Goal: Task Accomplishment & Management: Complete application form

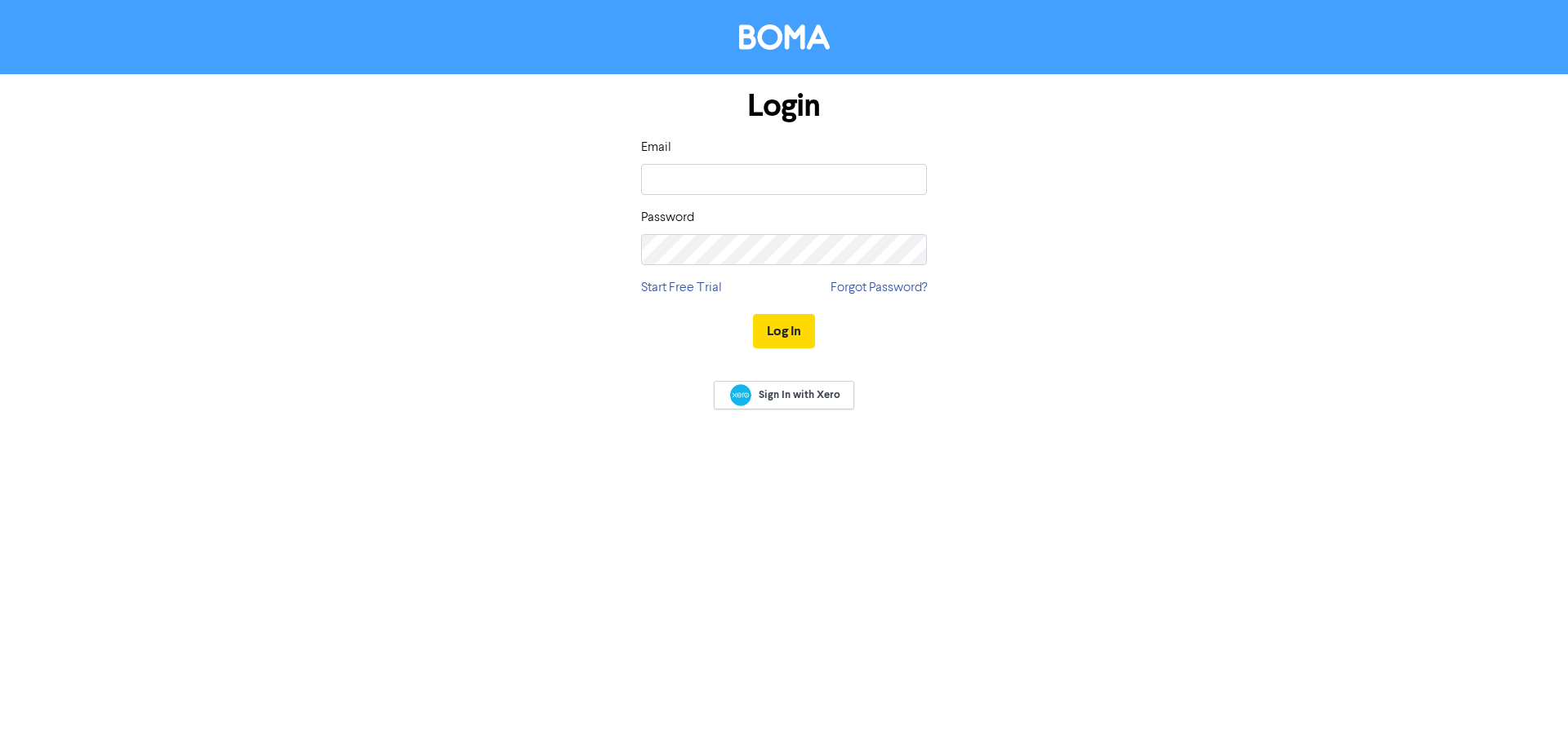
type input "[PERSON_NAME][EMAIL_ADDRESS][DOMAIN_NAME]"
click at [753, 314] on button "Log In" at bounding box center [784, 331] width 62 height 34
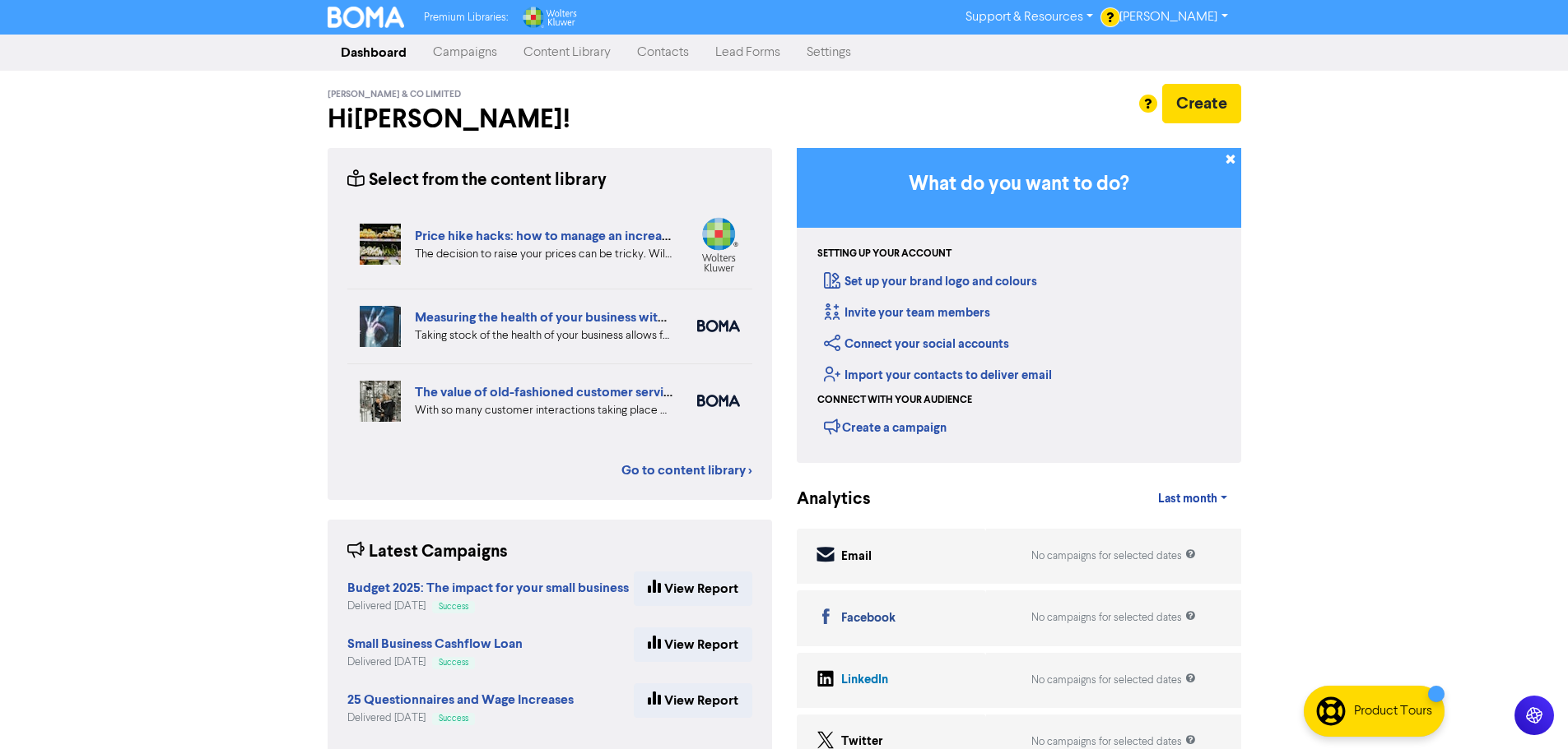
click at [468, 57] on link "Campaigns" at bounding box center [465, 52] width 90 height 32
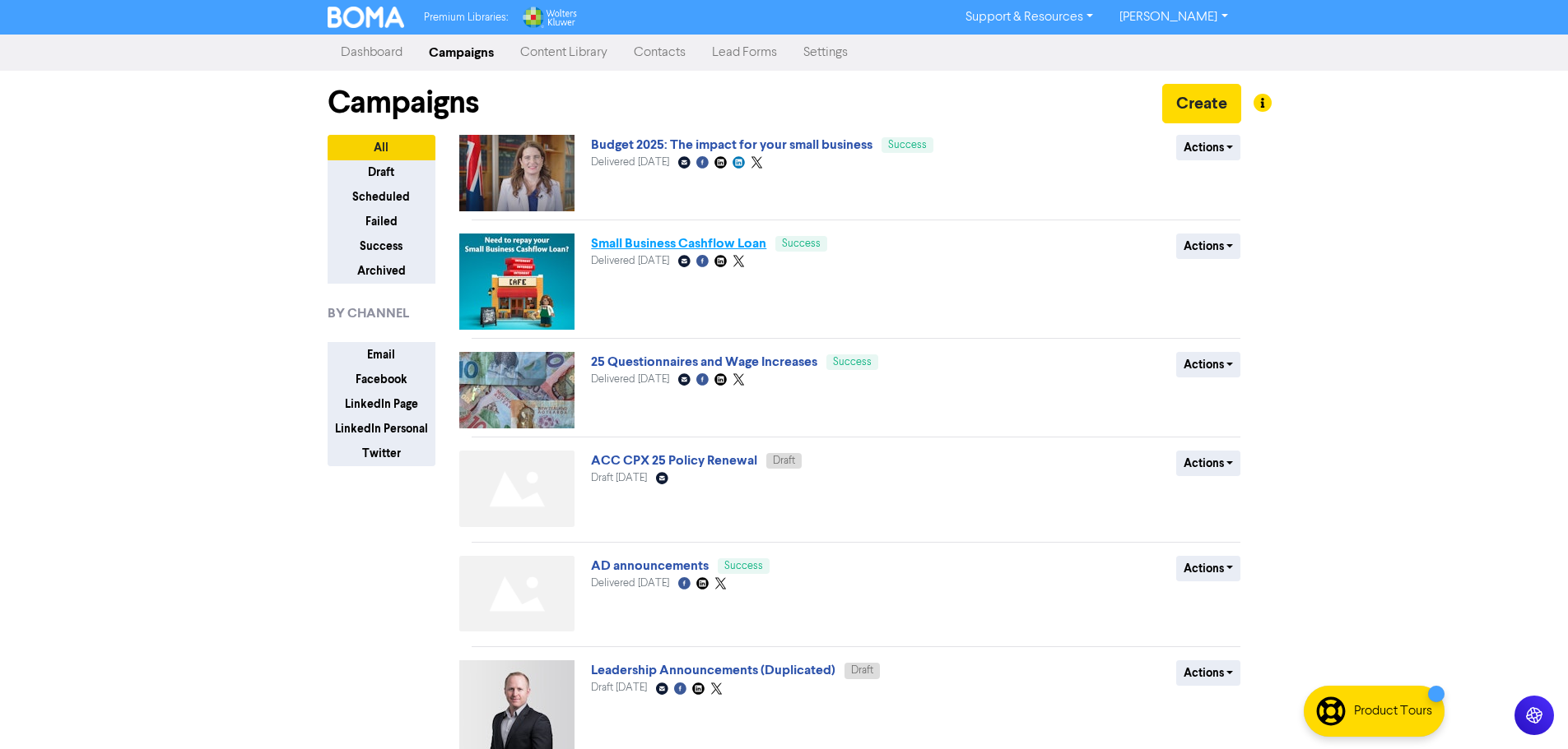
click at [657, 241] on link "Small Business Cashflow Loan" at bounding box center [679, 243] width 176 height 17
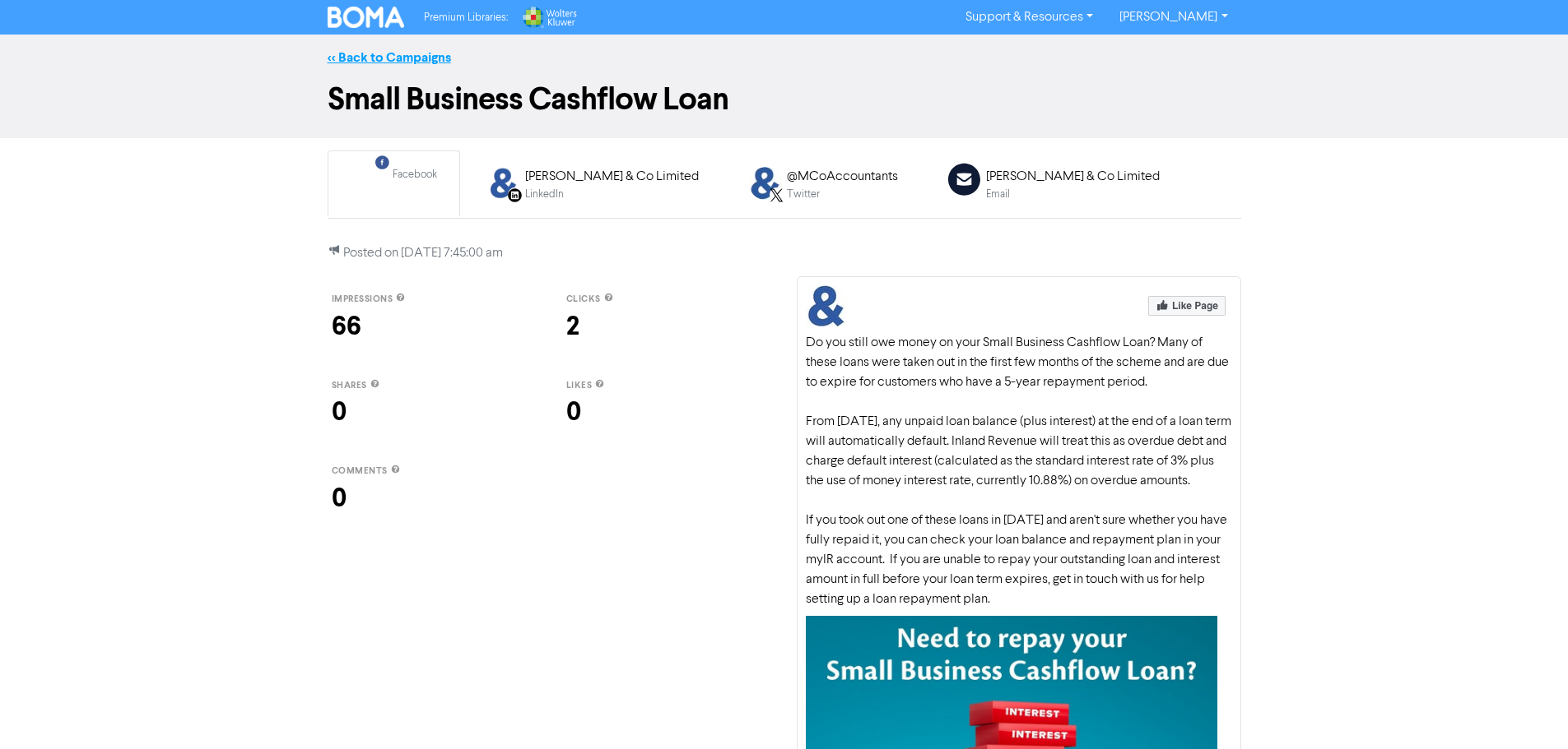
click at [366, 62] on link "<< Back to Campaigns" at bounding box center [389, 57] width 124 height 17
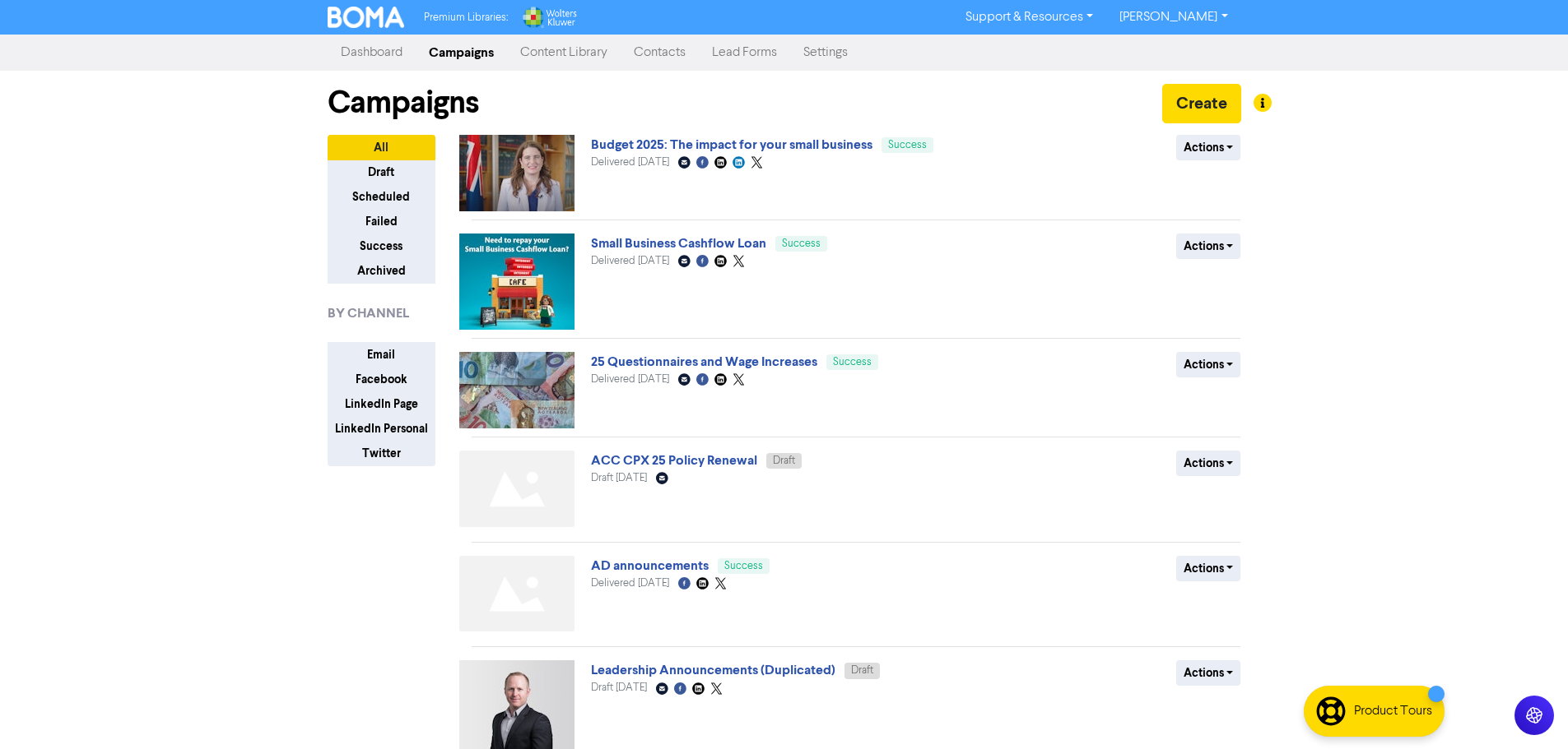
click at [573, 47] on link "Content Library" at bounding box center [563, 52] width 113 height 32
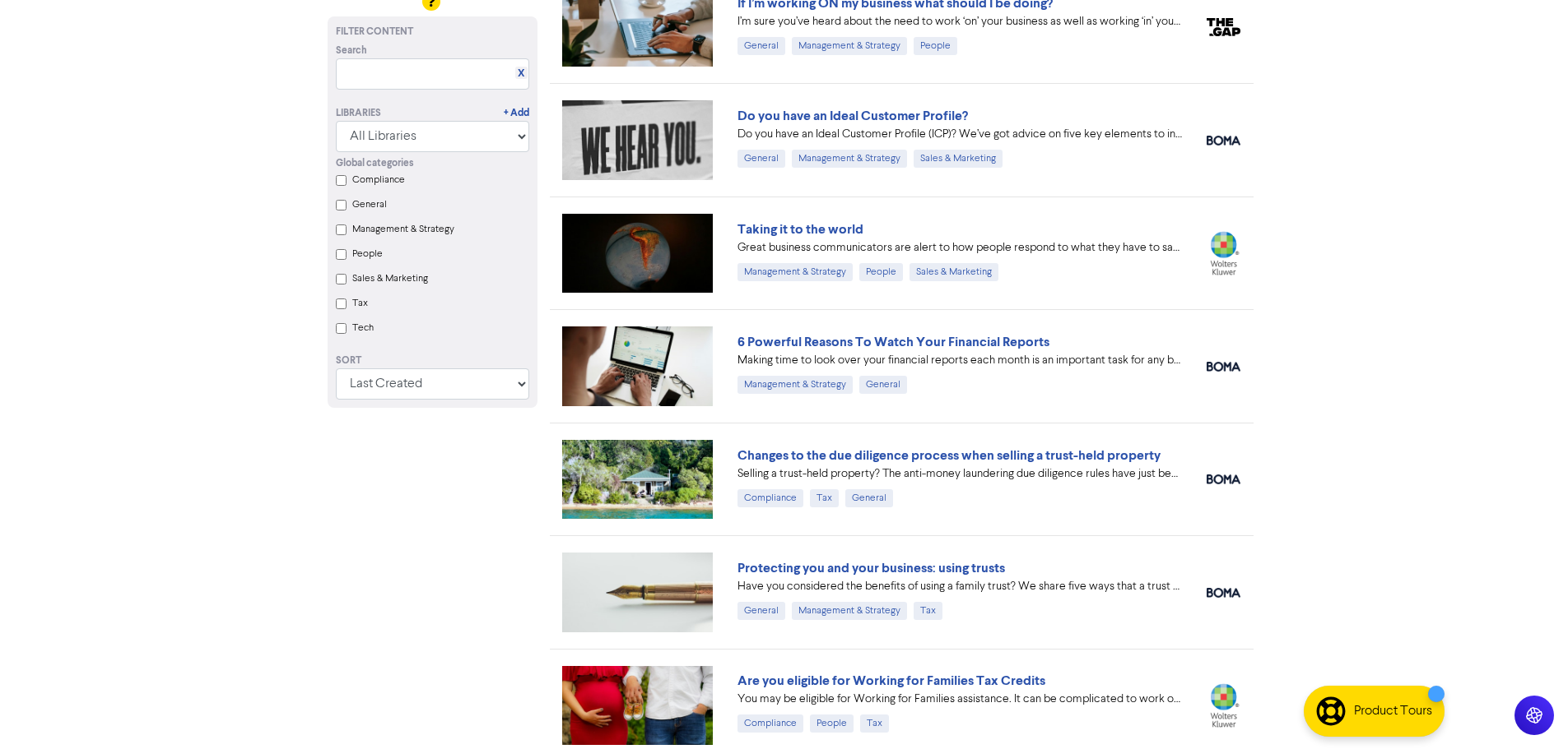
scroll to position [4030, 0]
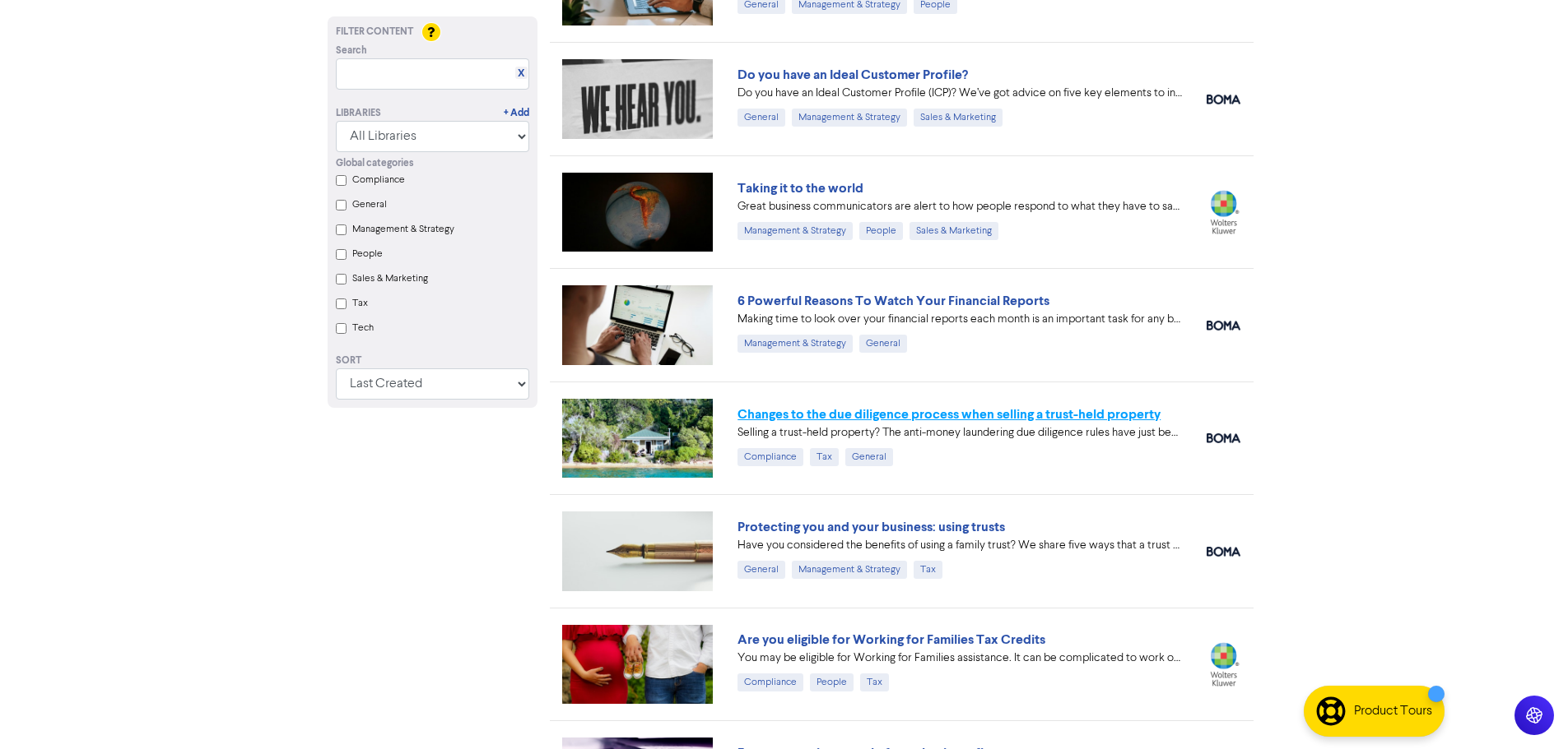
click at [976, 411] on link "Changes to the due diligence process when selling a trust-held property" at bounding box center [948, 414] width 423 height 17
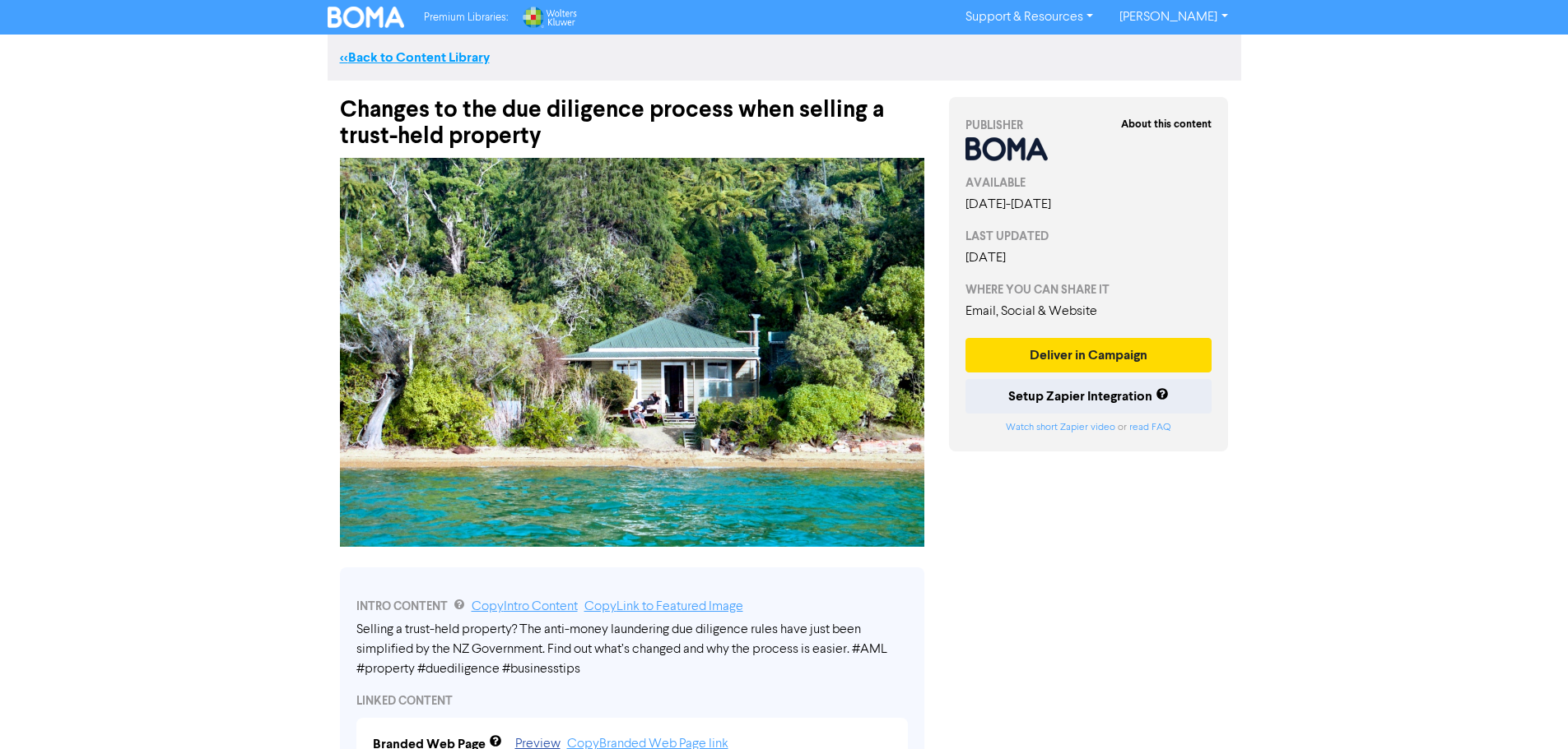
click at [410, 55] on link "<< Back to Content Library" at bounding box center [415, 57] width 149 height 17
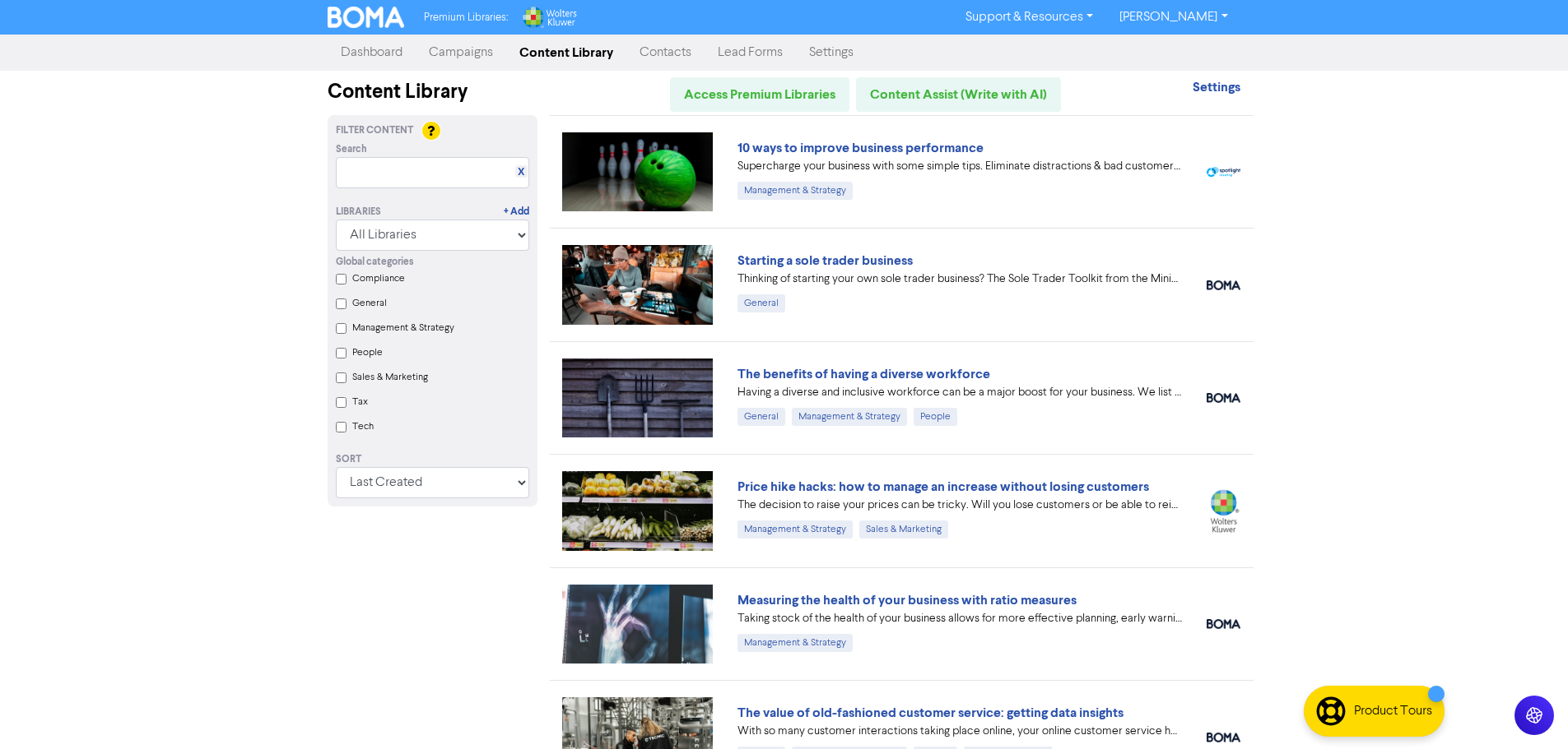
click at [453, 58] on link "Campaigns" at bounding box center [460, 52] width 90 height 32
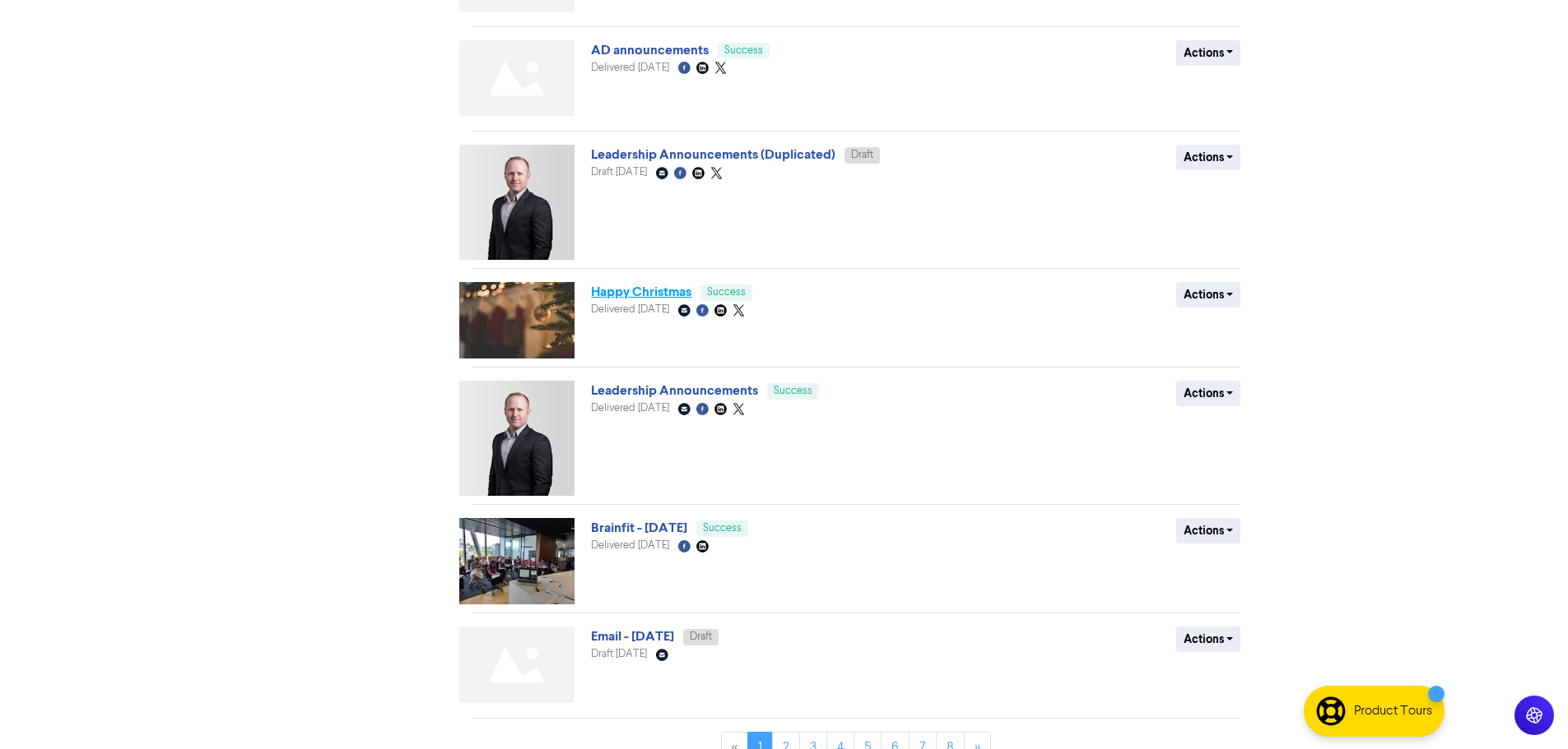
scroll to position [543, 0]
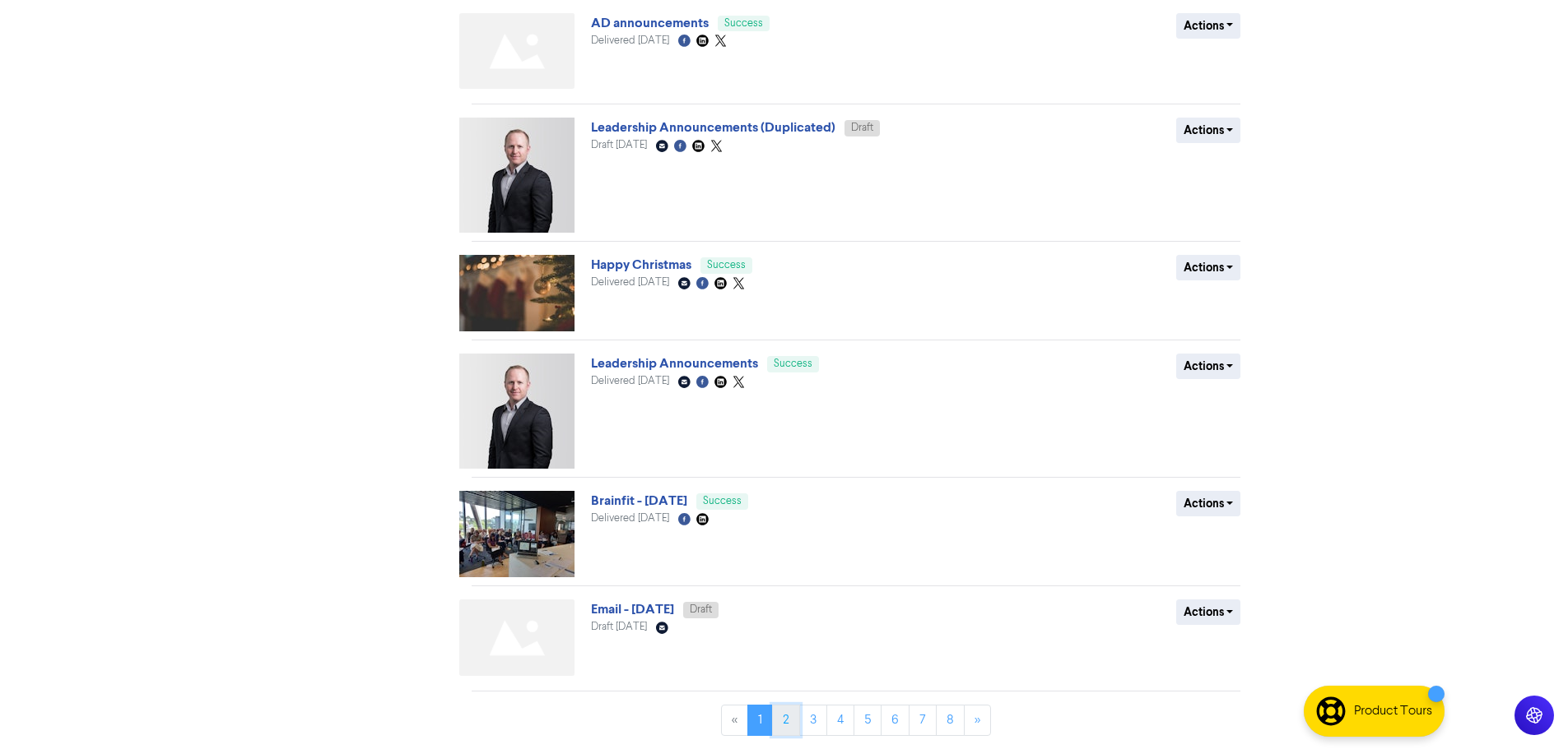
click at [793, 720] on link "2" at bounding box center [786, 721] width 28 height 32
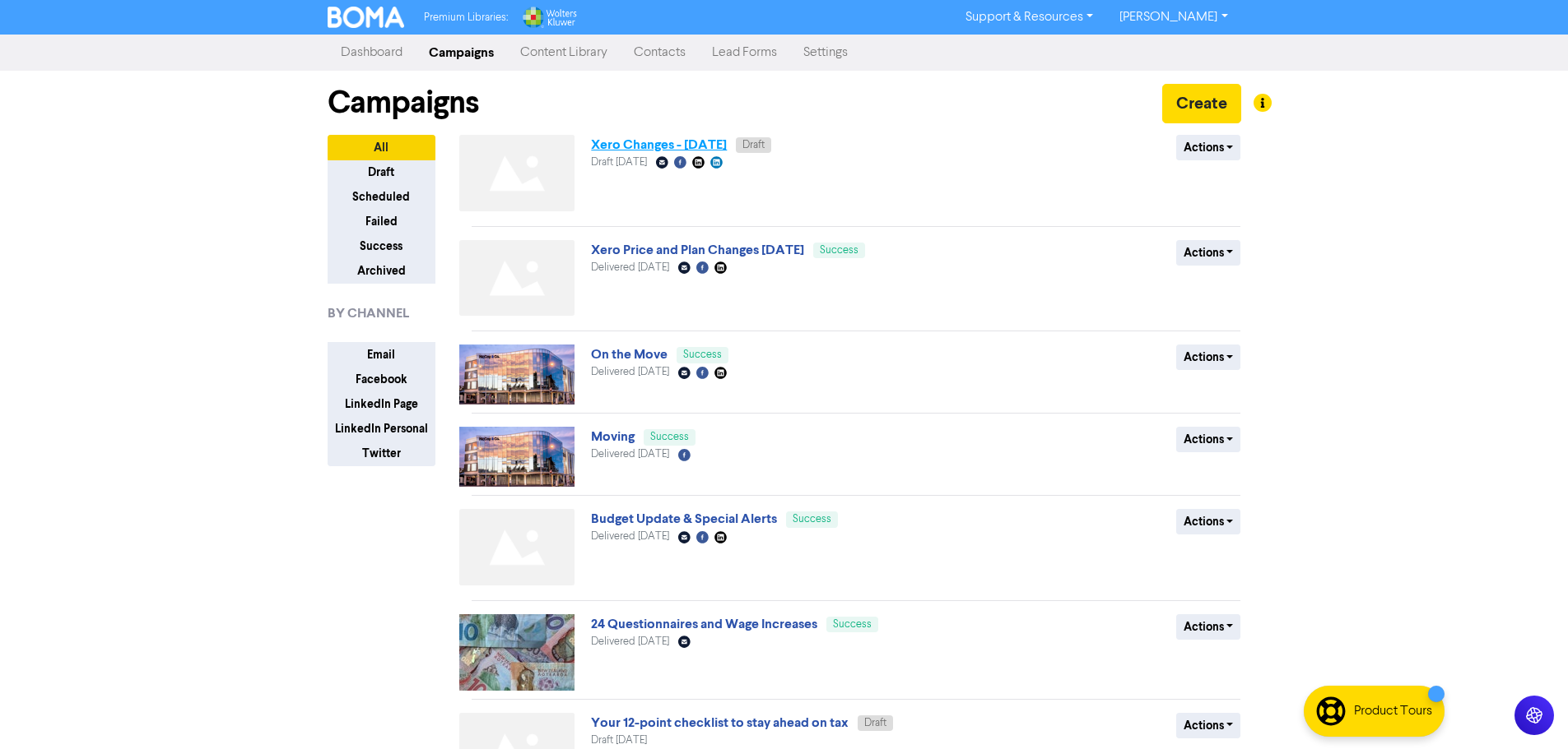
click at [683, 142] on link "Xero Changes - [DATE]" at bounding box center [659, 145] width 136 height 17
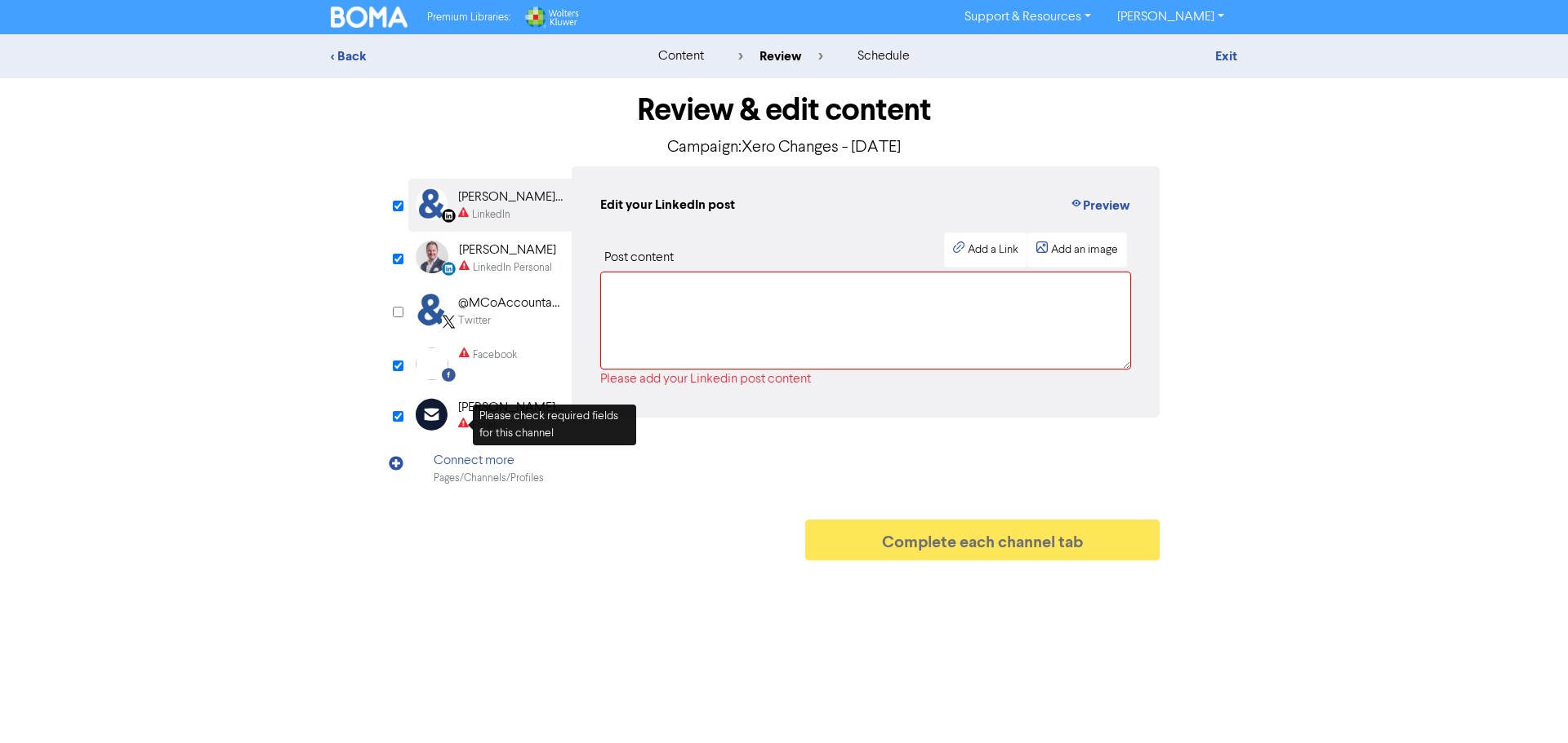
click at [472, 416] on div "Please check required fields for this channel" at bounding box center [555, 425] width 174 height 41
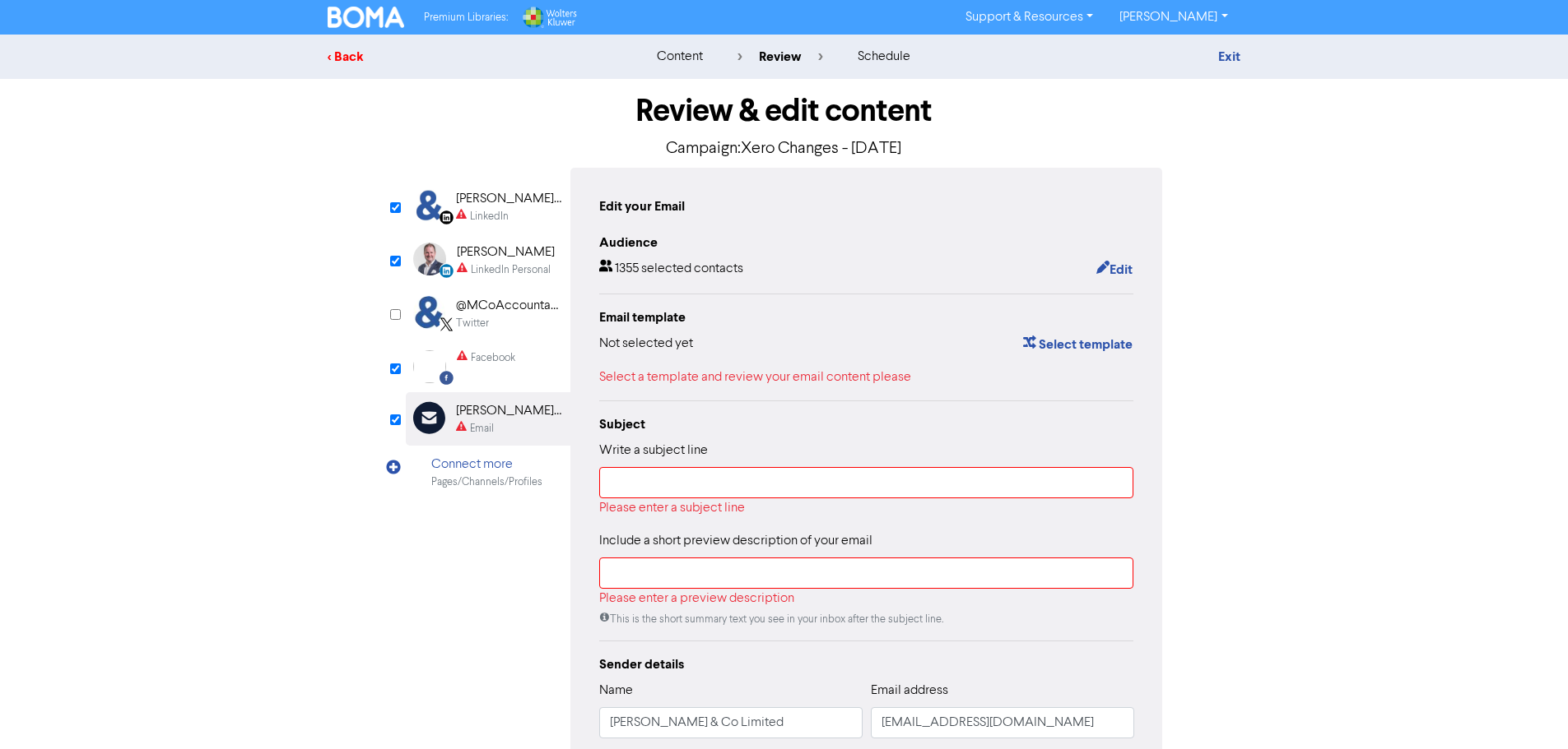
click at [332, 61] on div "< Back" at bounding box center [472, 56] width 288 height 19
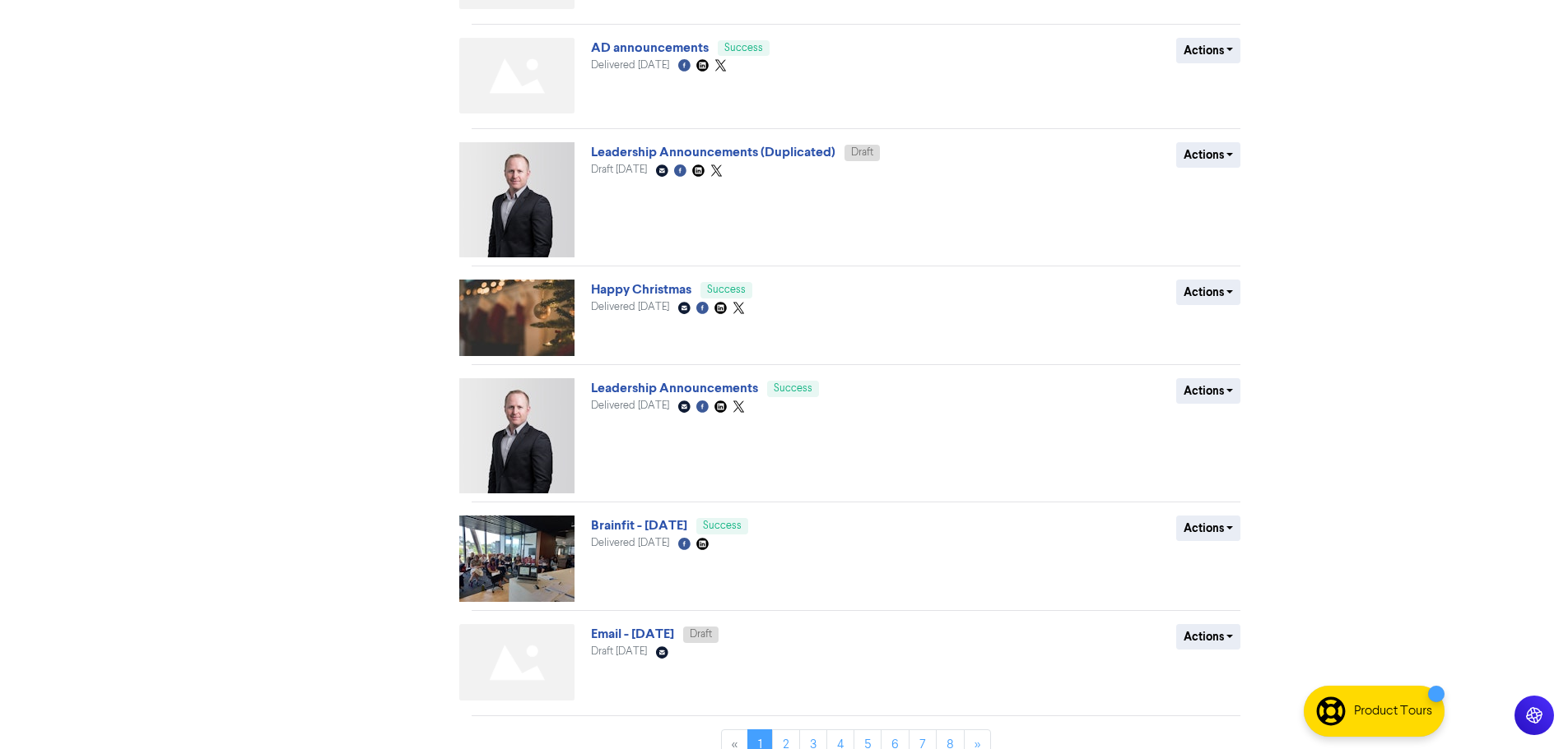
scroll to position [543, 0]
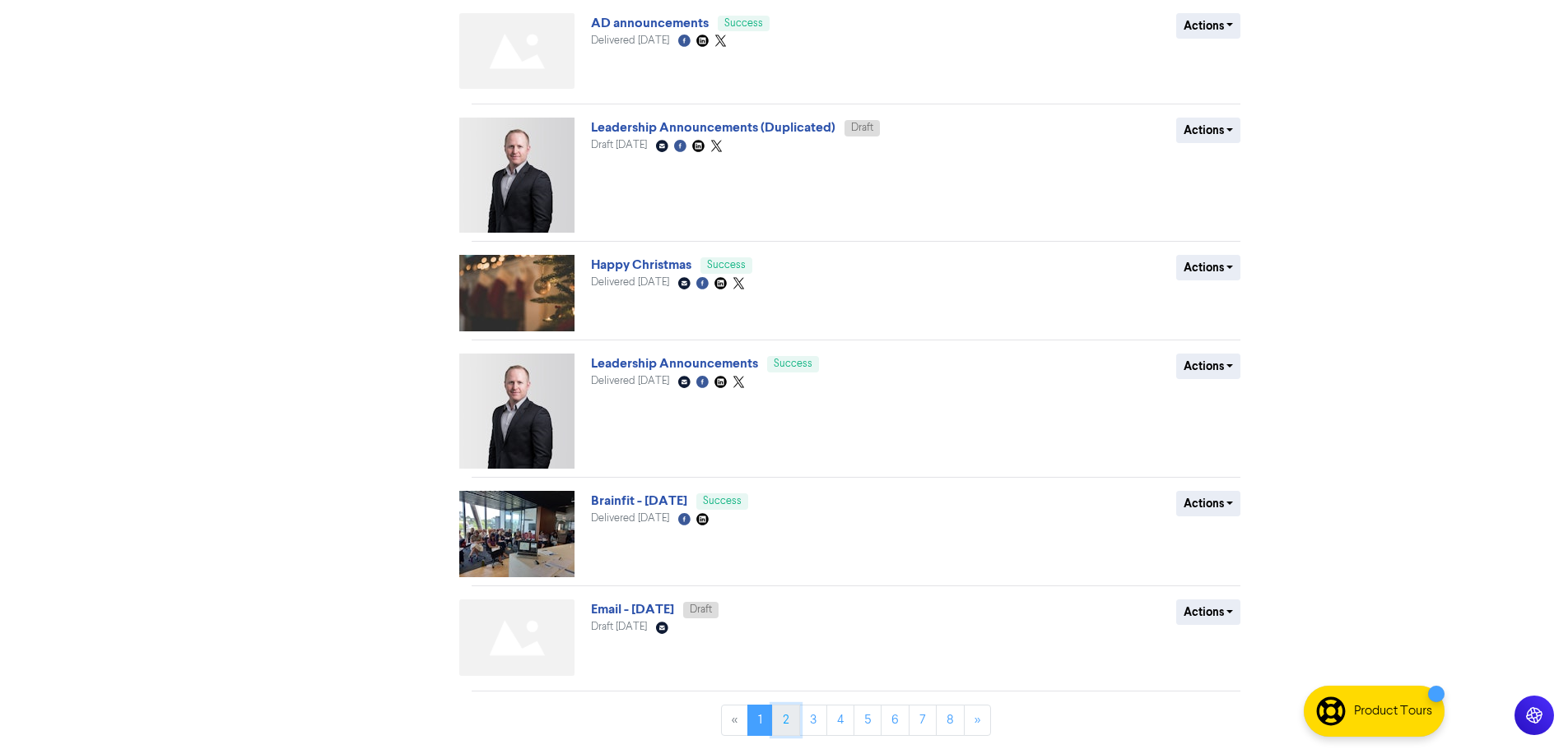
click at [794, 731] on link "2" at bounding box center [786, 721] width 28 height 32
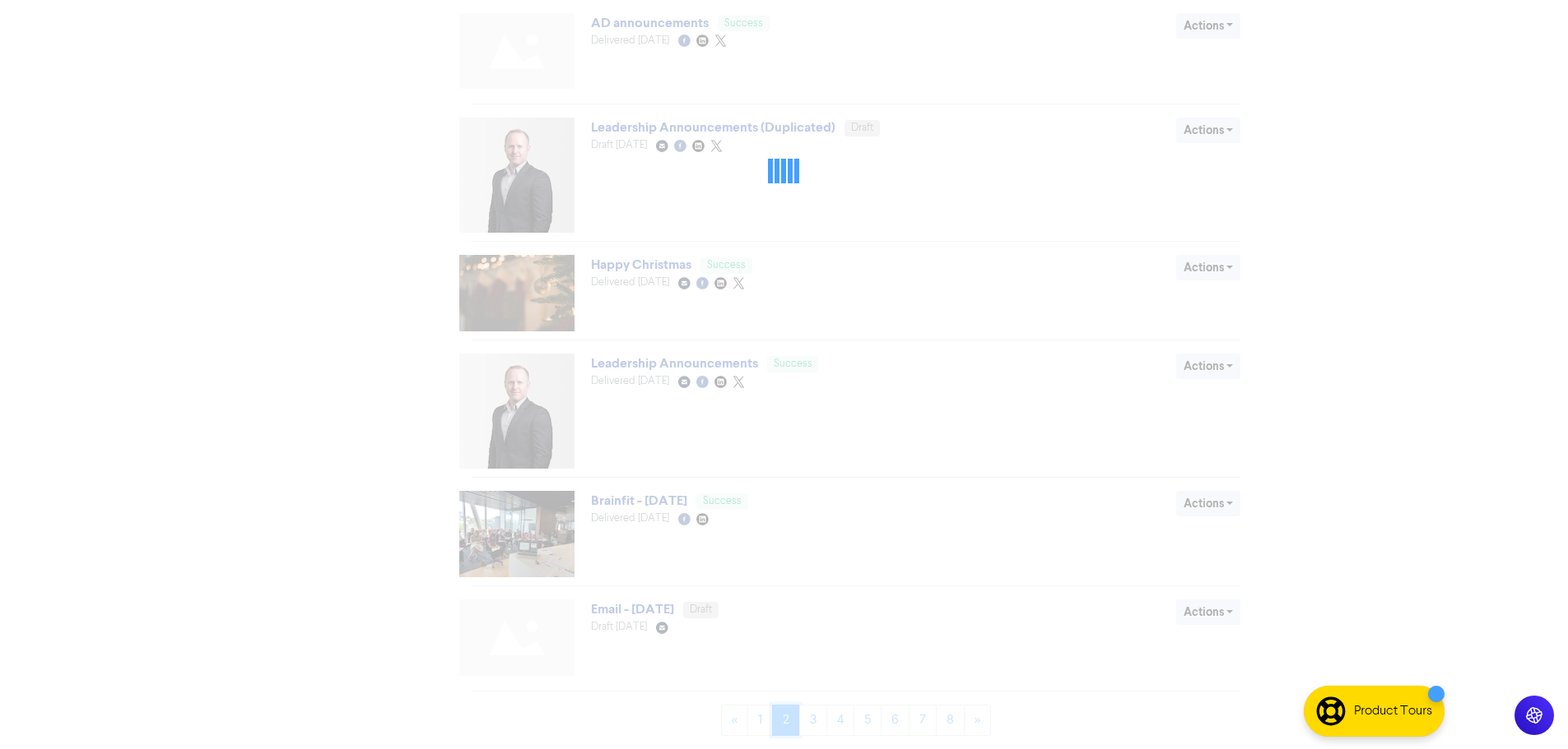
scroll to position [0, 0]
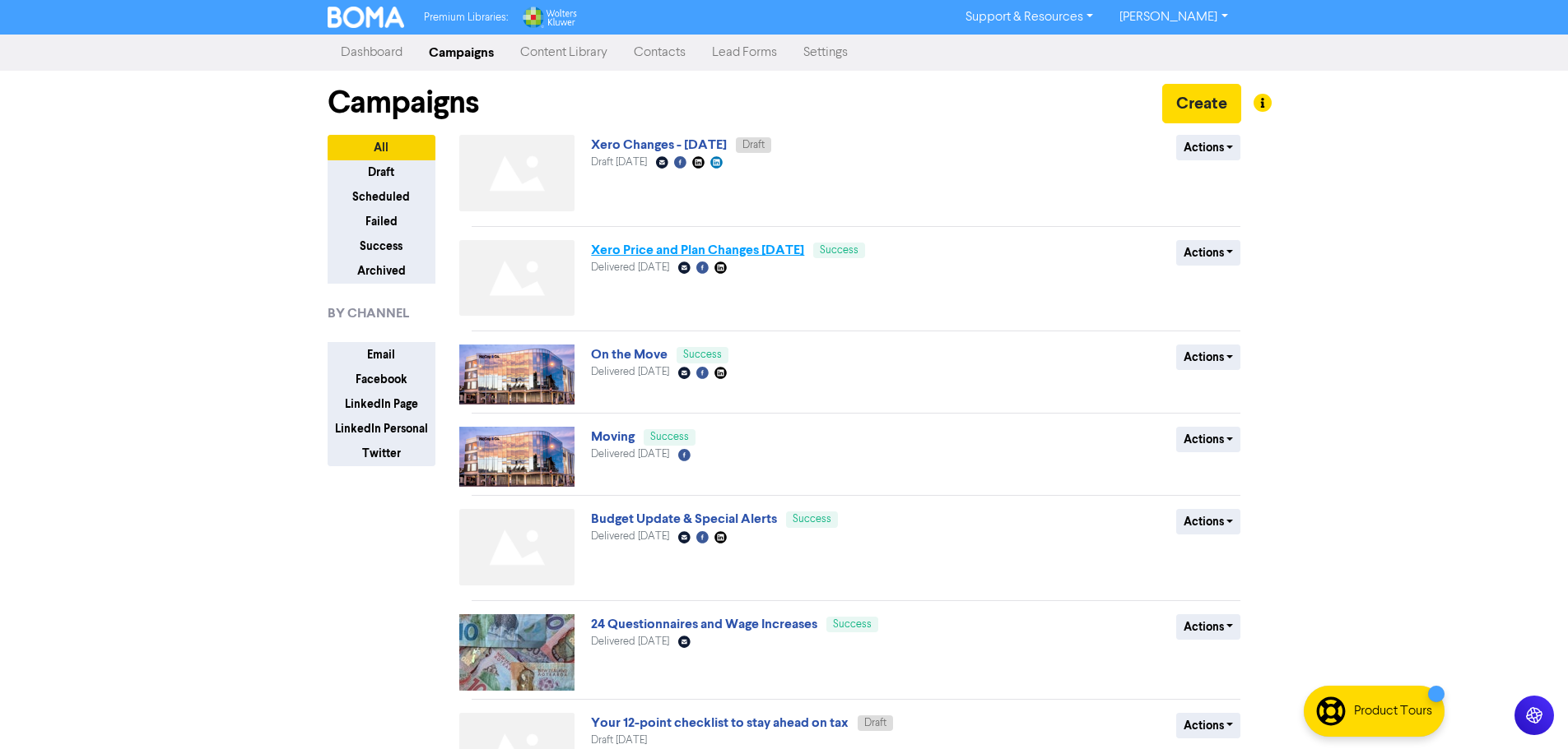
click at [662, 256] on link "Xero Price and Plan Changes [DATE]" at bounding box center [697, 249] width 213 height 17
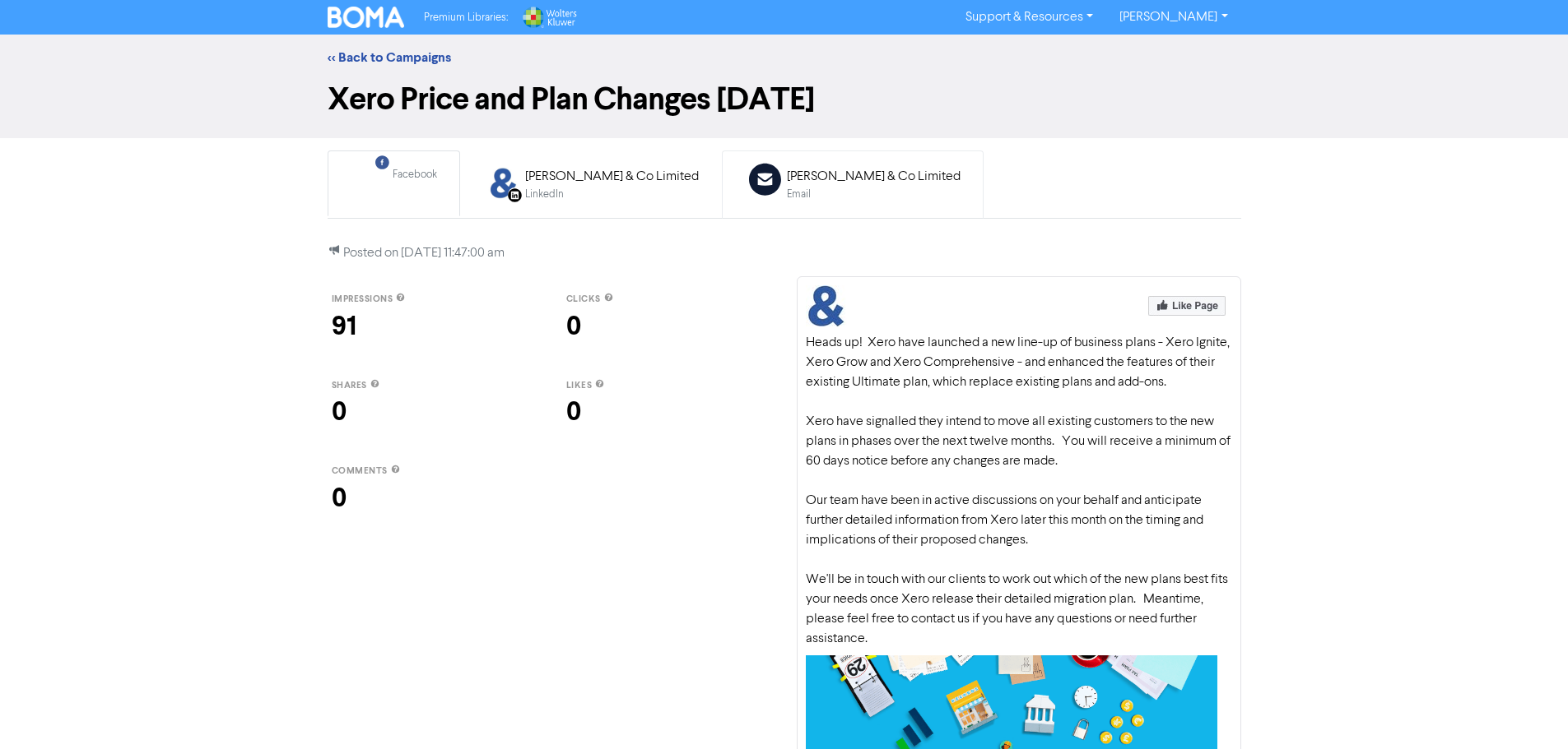
click at [748, 189] on icon at bounding box center [764, 179] width 33 height 32
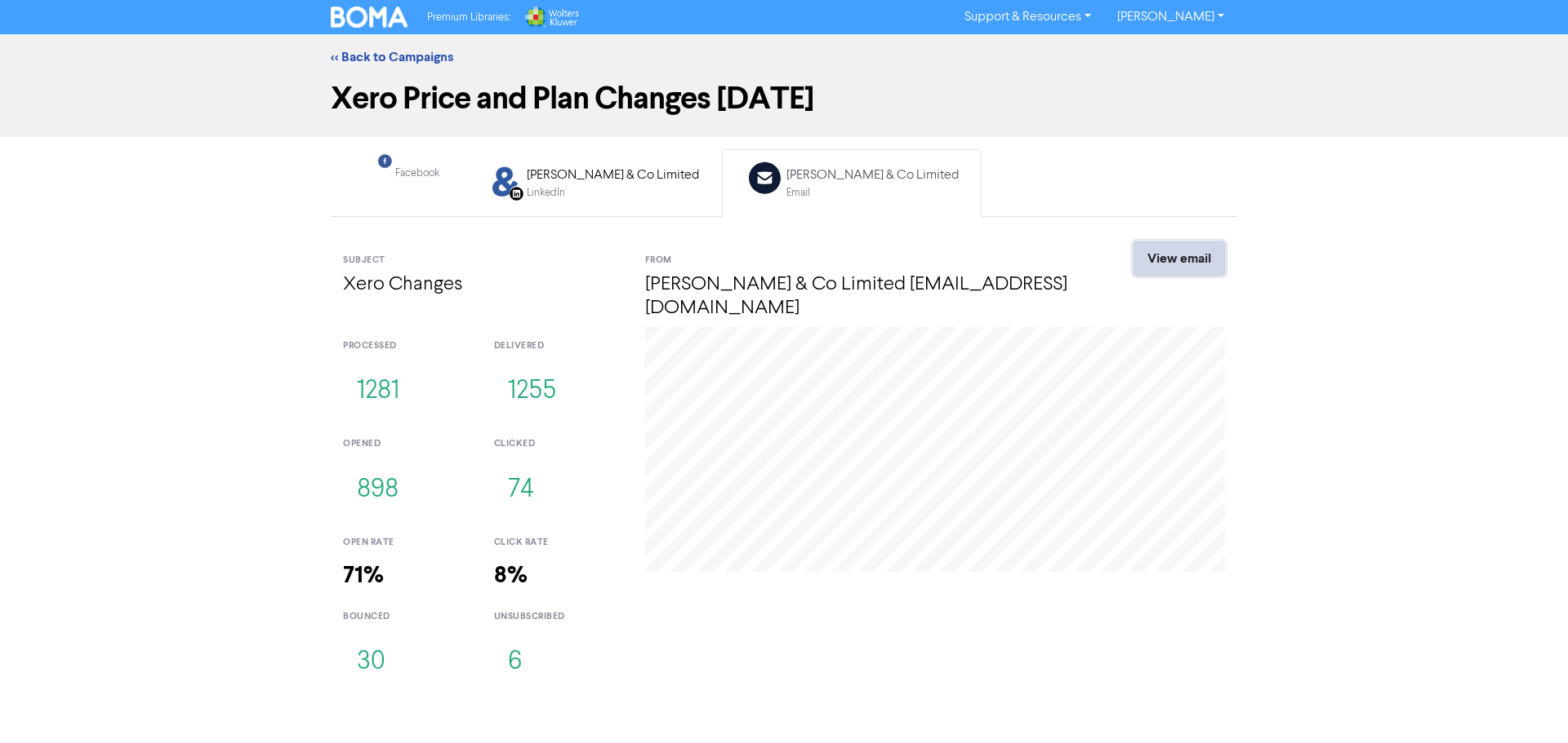
click at [1169, 255] on link "View email" at bounding box center [1178, 258] width 92 height 34
click at [400, 50] on link "<< Back to Campaigns" at bounding box center [391, 57] width 123 height 17
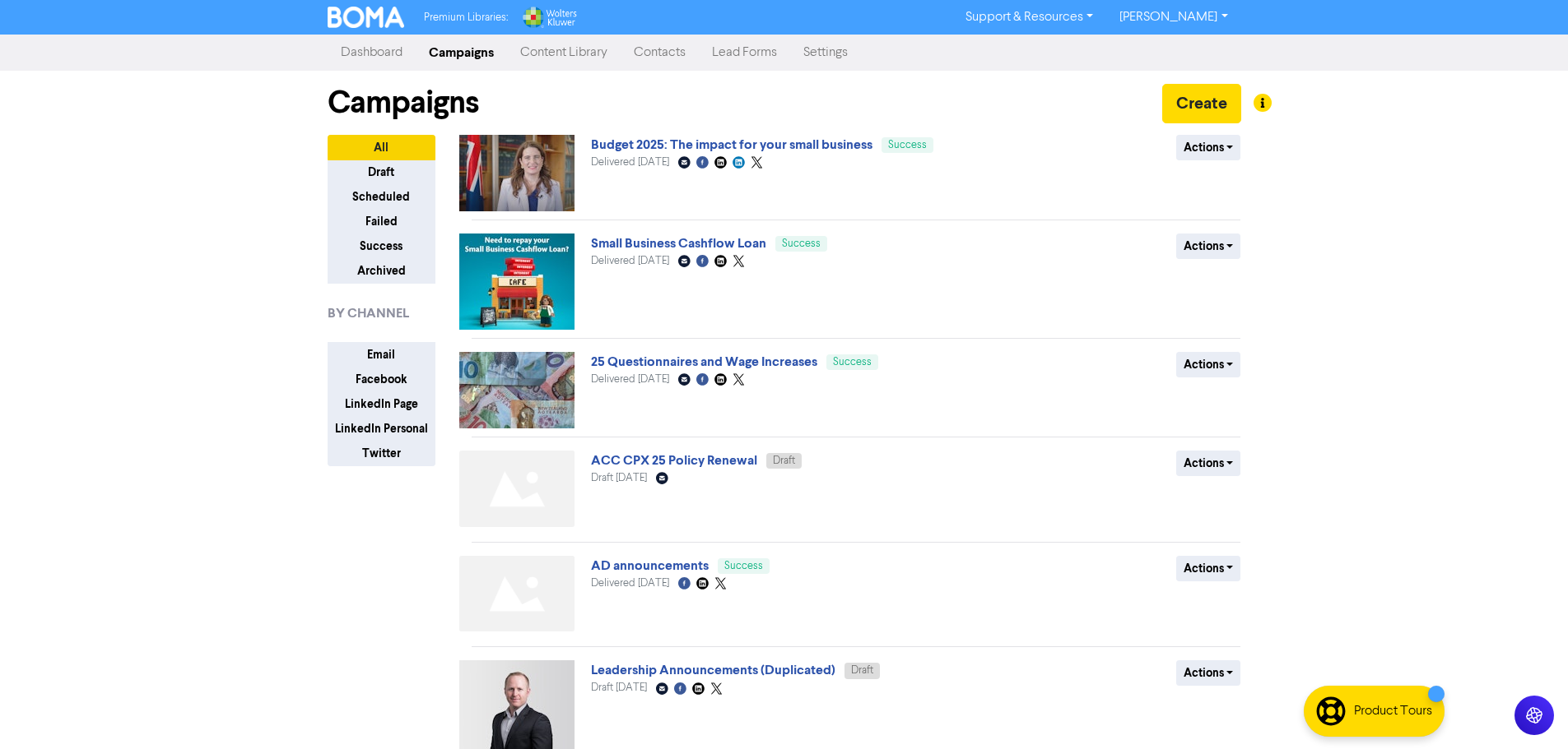
click at [349, 45] on link "Dashboard" at bounding box center [372, 52] width 88 height 32
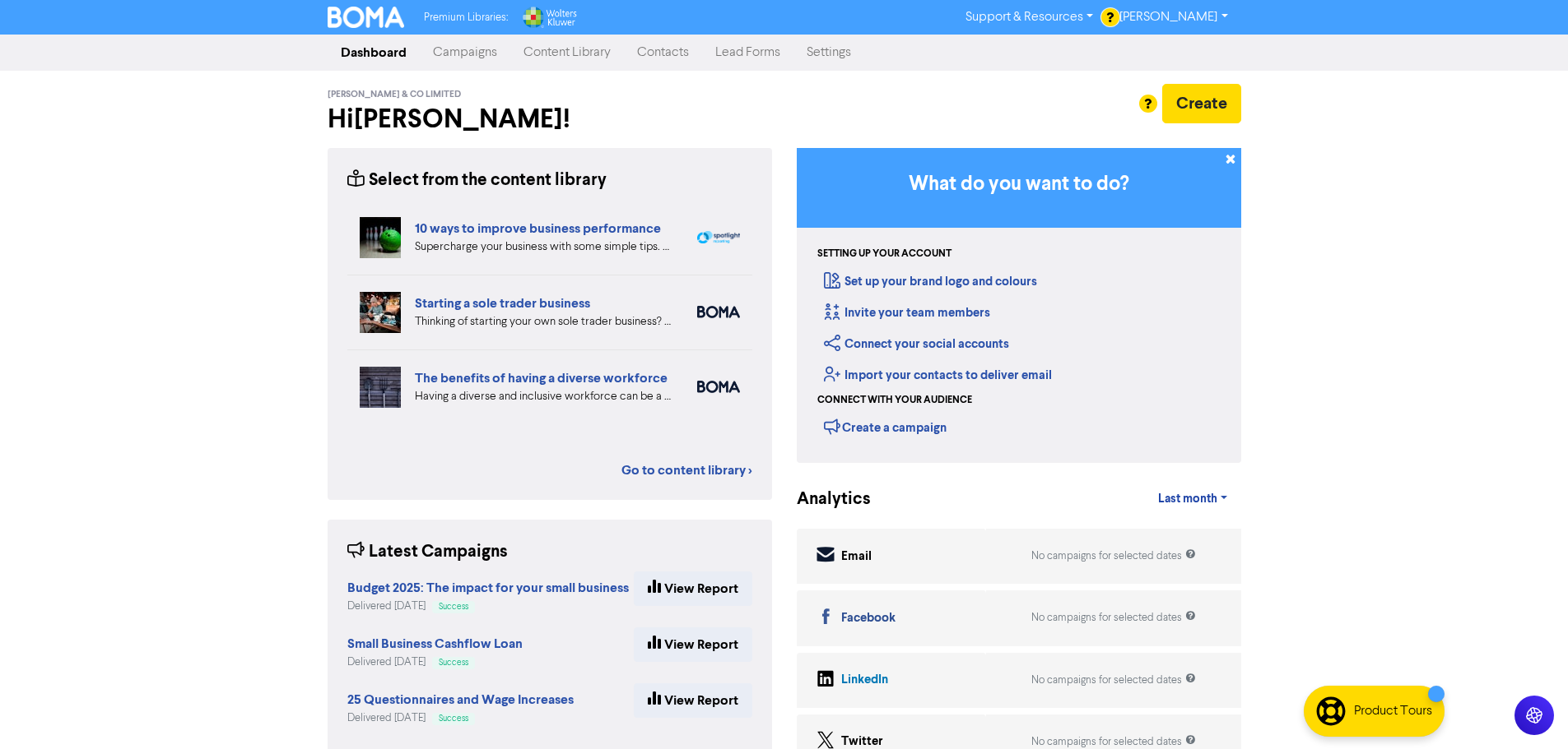
click at [487, 45] on link "Campaigns" at bounding box center [465, 52] width 90 height 32
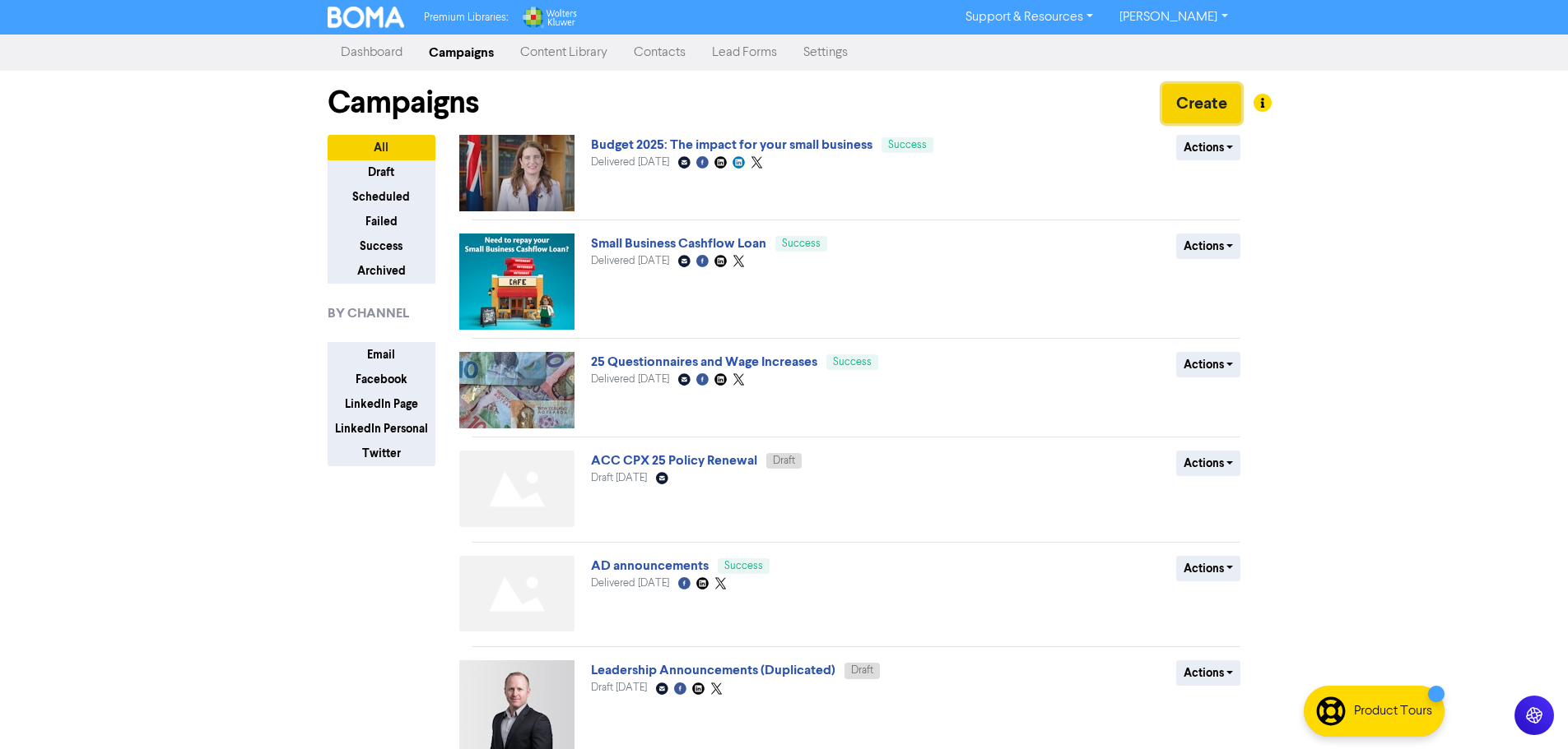
click at [1203, 98] on button "Create" at bounding box center [1202, 104] width 79 height 40
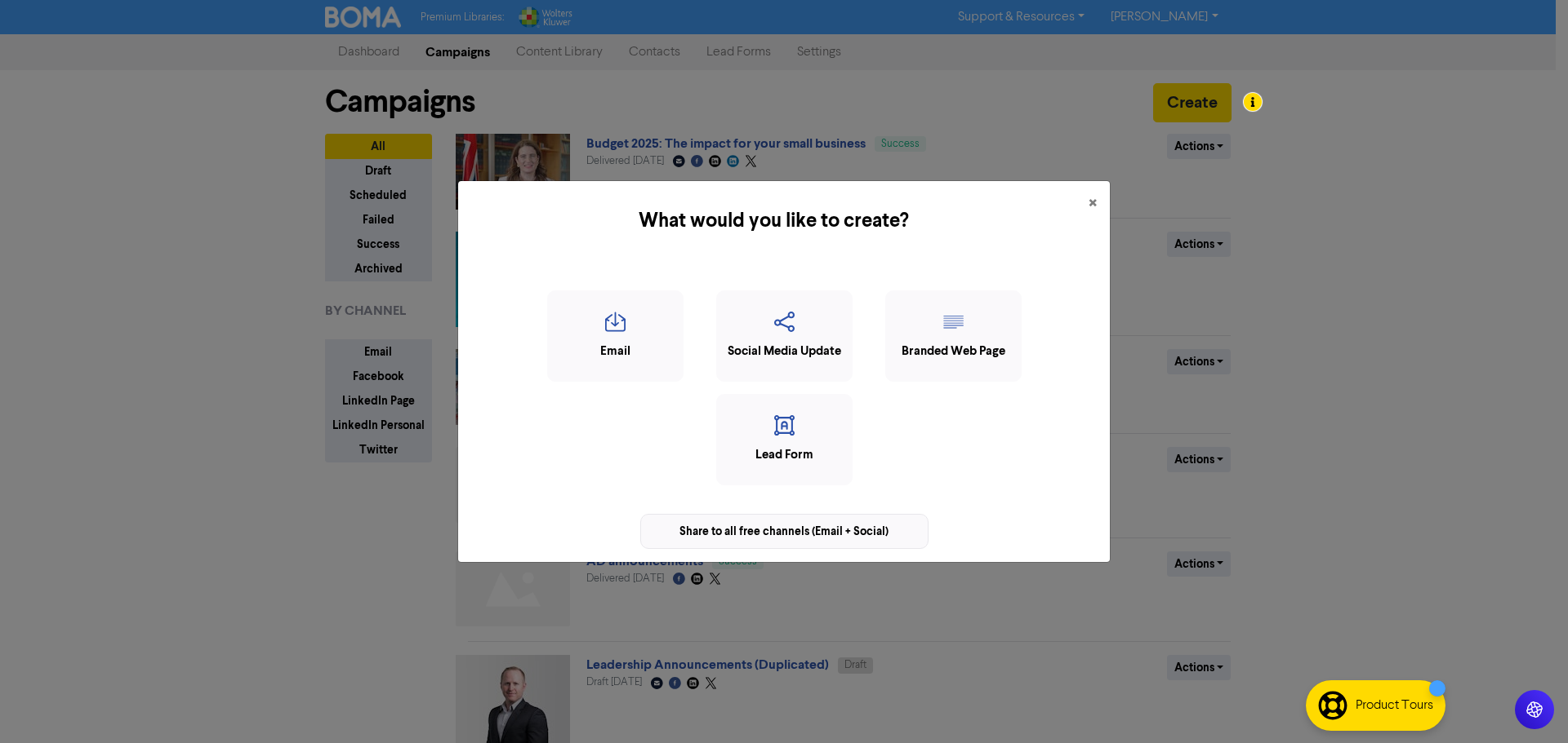
drag, startPoint x: 628, startPoint y: 328, endPoint x: 704, endPoint y: 537, distance: 222.4
click at [703, 537] on div "Email Social Media Update Branded Web Page Lead Form Share to all free channels…" at bounding box center [784, 412] width 626 height 275
click at [718, 528] on div "Share to all free channels (Email + Social)" at bounding box center [784, 531] width 288 height 35
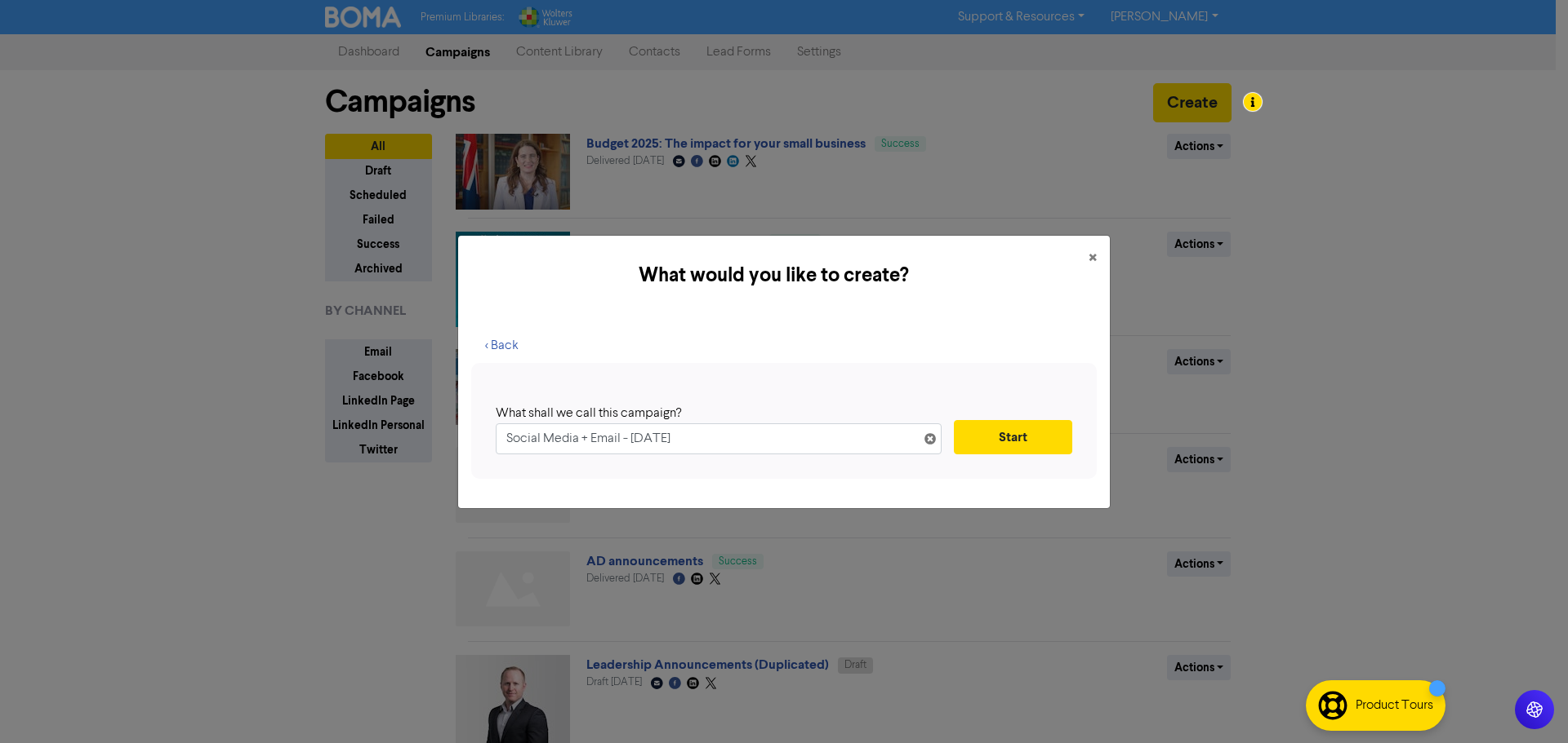
drag, startPoint x: 622, startPoint y: 442, endPoint x: 407, endPoint y: 449, distance: 215.1
click at [407, 449] on div "What would you like to create? × < Back What shall we call this campaign? Socia…" at bounding box center [784, 371] width 1568 height 743
type input "Xero Price Increases + IR campaign - [DATE]"
click at [1026, 442] on button "Start" at bounding box center [1013, 436] width 119 height 34
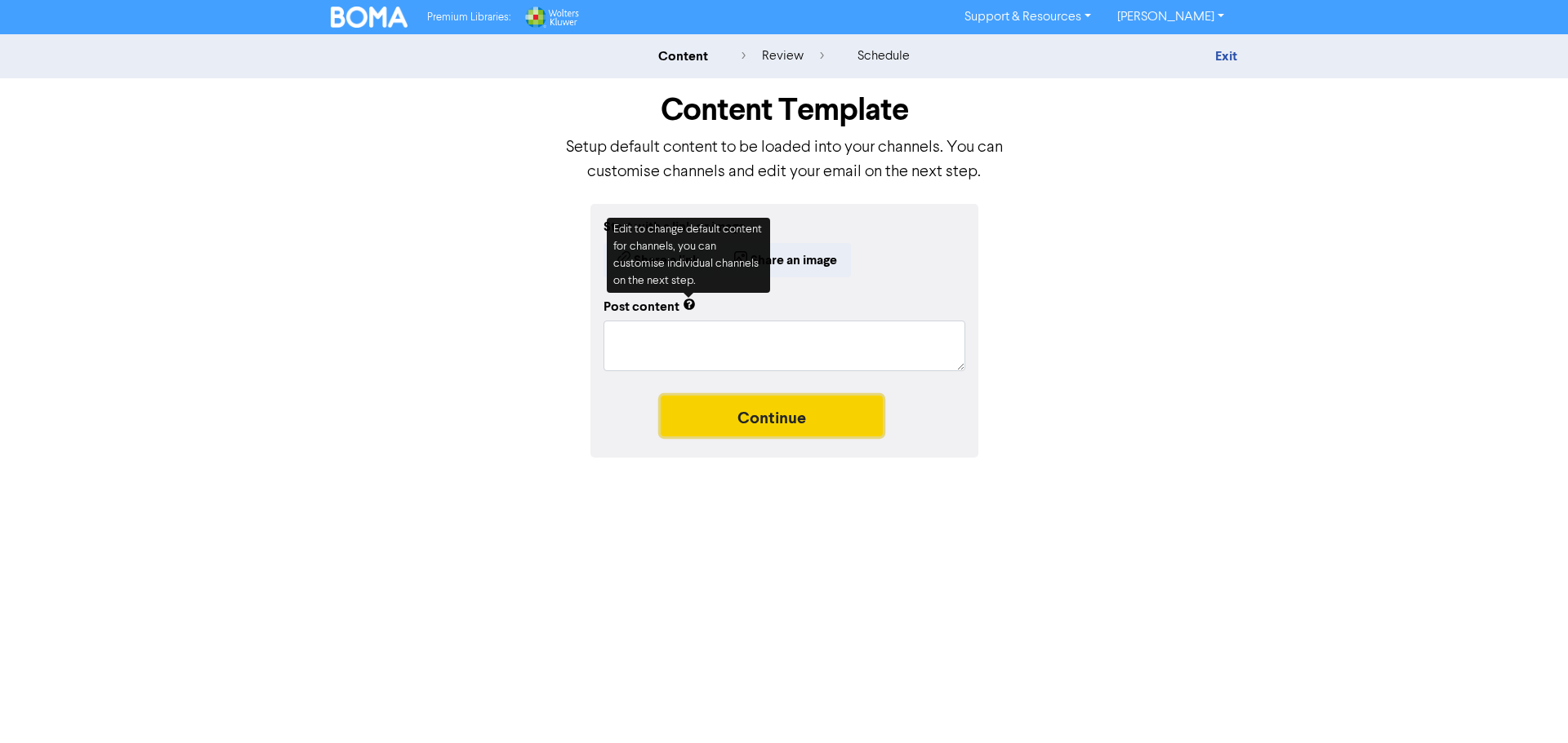
click at [768, 422] on button "Continue" at bounding box center [771, 415] width 222 height 41
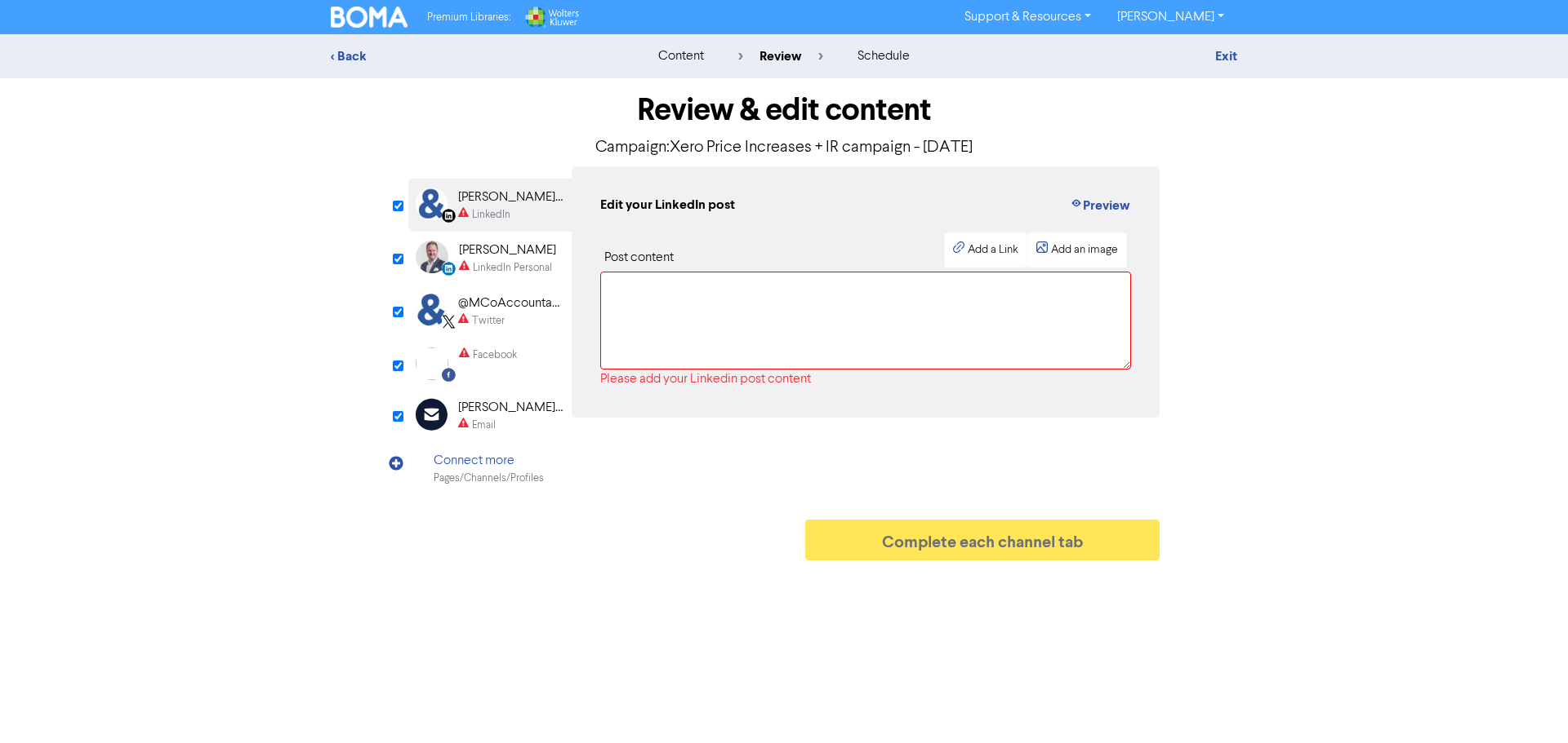
click at [473, 406] on div "[PERSON_NAME] & Co Limited" at bounding box center [511, 408] width 105 height 19
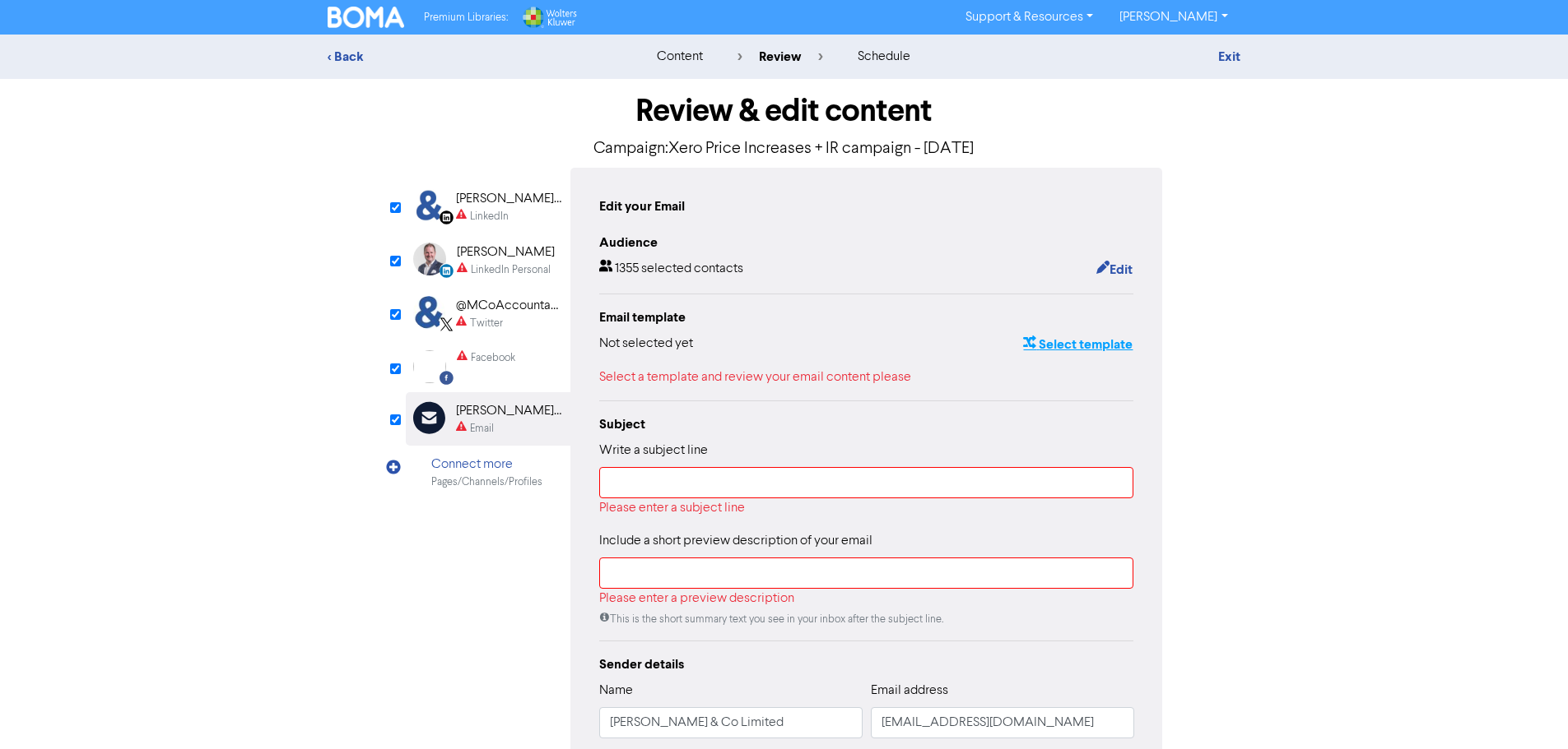
click at [1065, 350] on button "Select template" at bounding box center [1077, 344] width 111 height 21
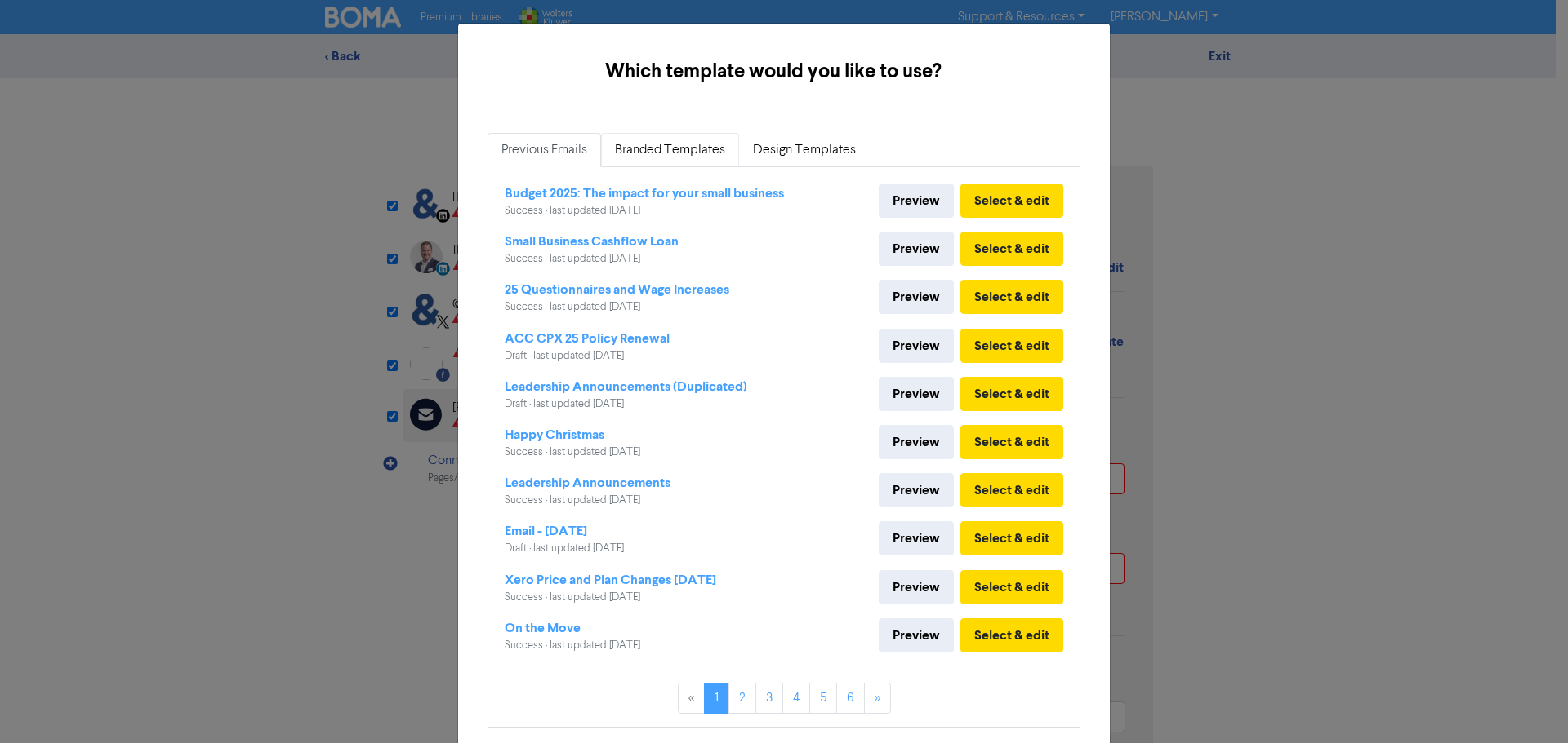
click at [697, 161] on link "Branded Templates" at bounding box center [669, 150] width 138 height 34
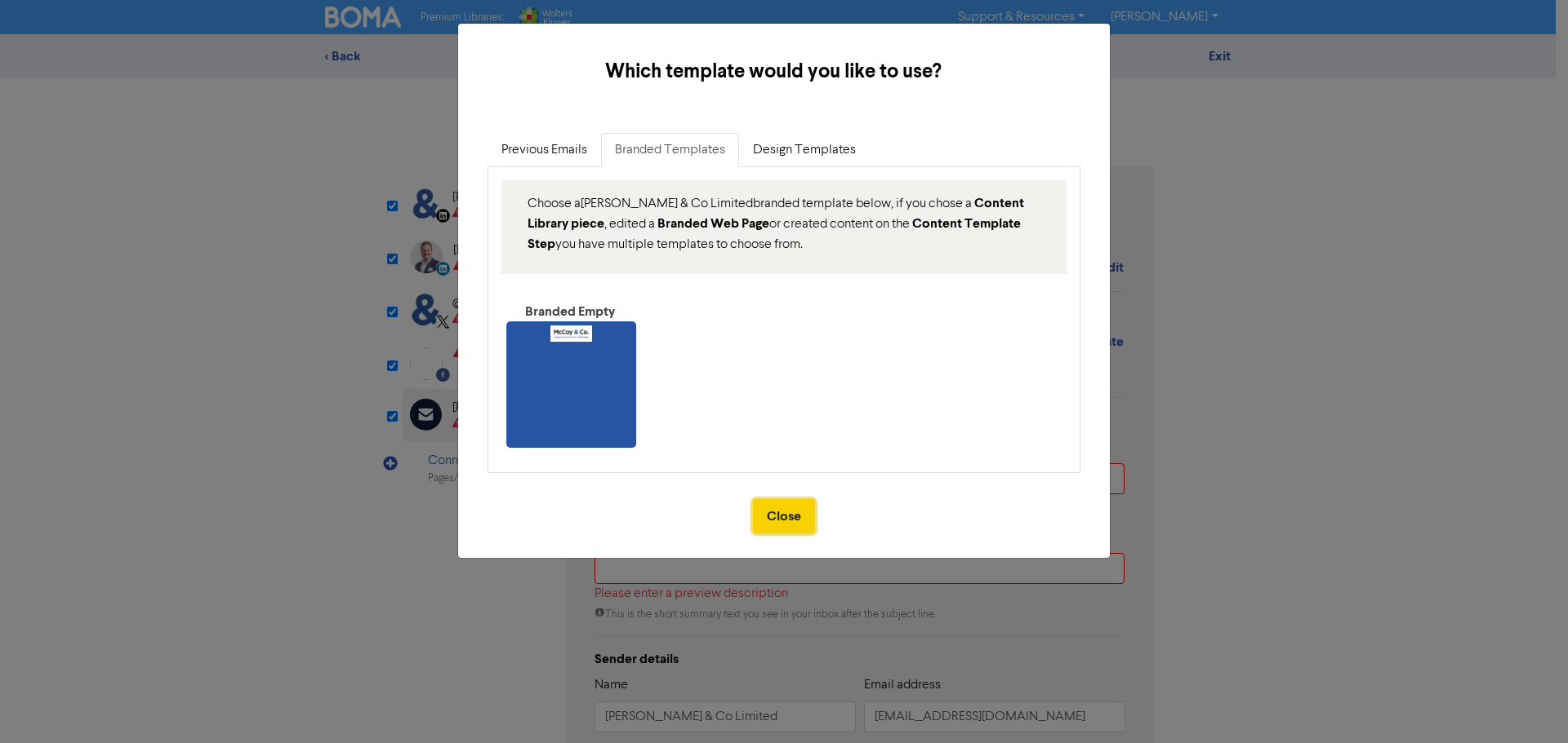
click at [783, 522] on button "Close" at bounding box center [784, 516] width 62 height 34
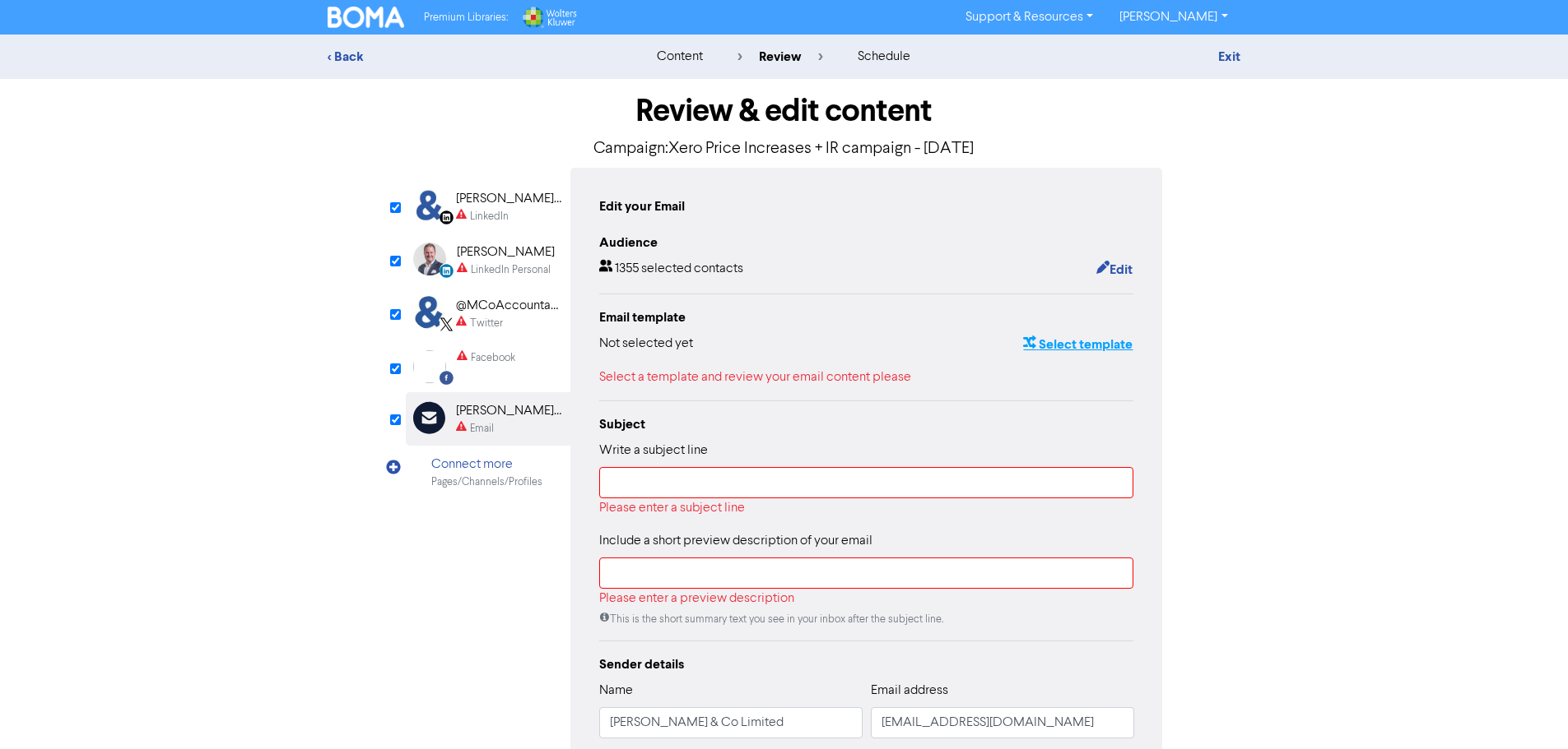
click at [1109, 356] on button "Select template" at bounding box center [1077, 344] width 111 height 21
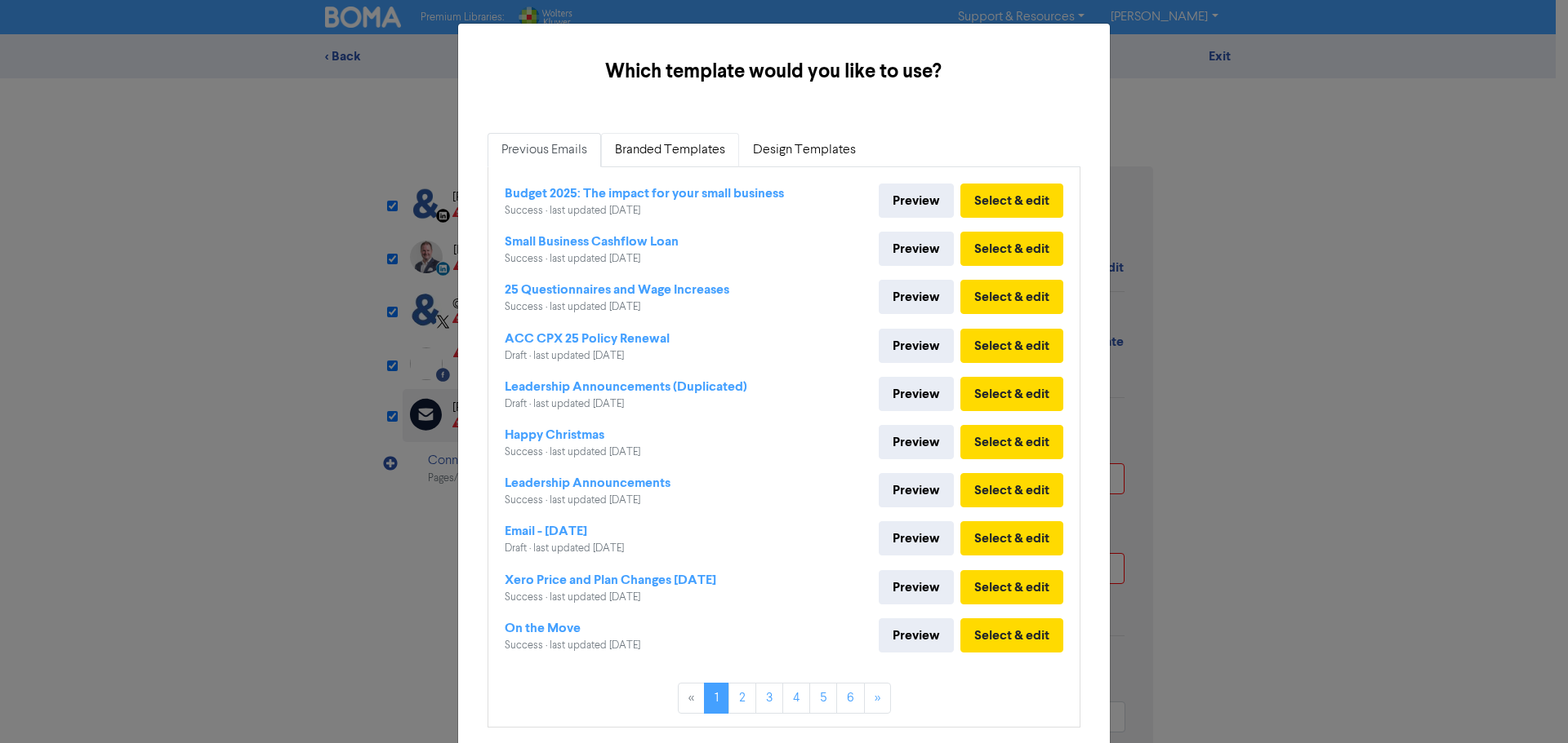
click at [643, 145] on link "Branded Templates" at bounding box center [669, 150] width 138 height 34
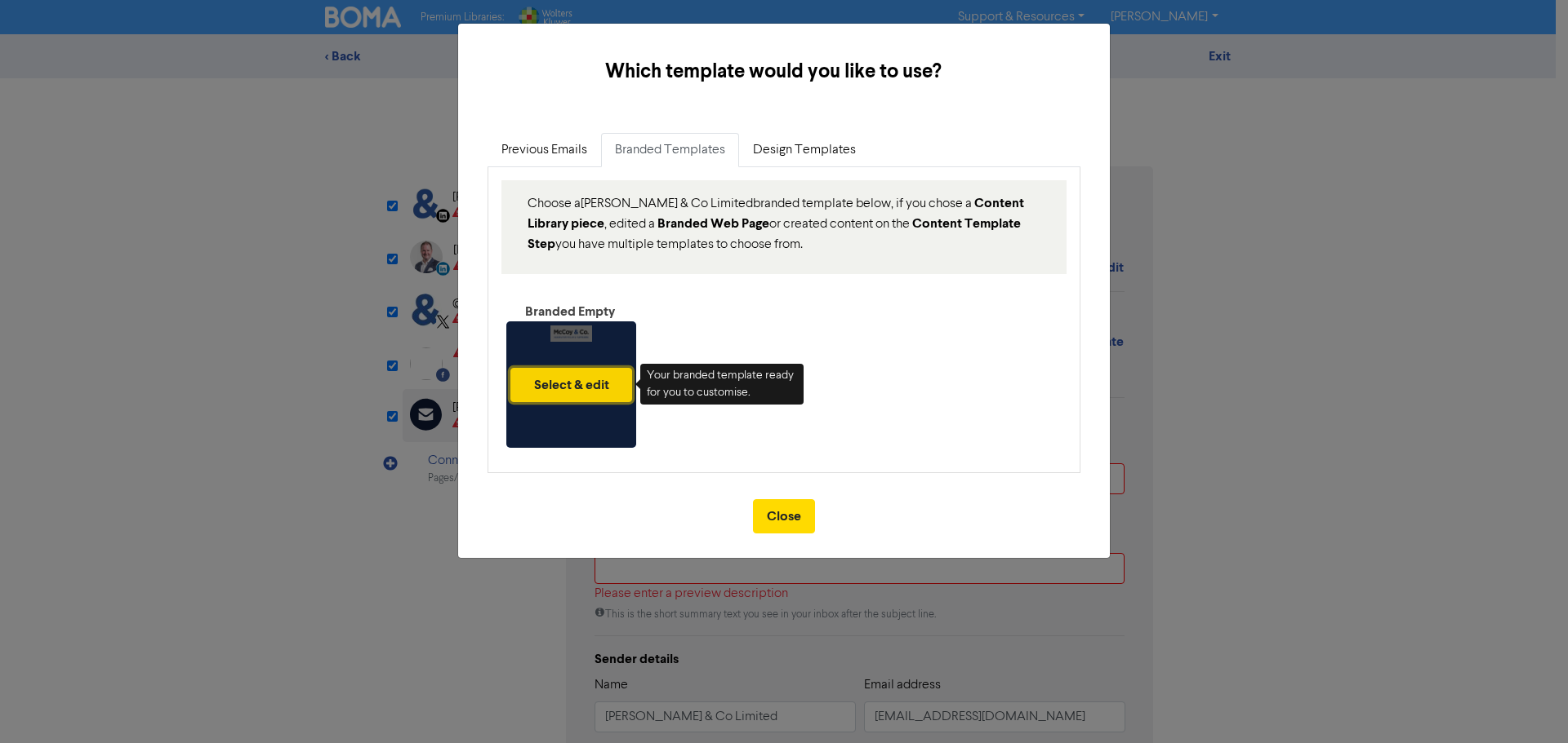
click at [558, 370] on button "Select & edit" at bounding box center [571, 384] width 122 height 34
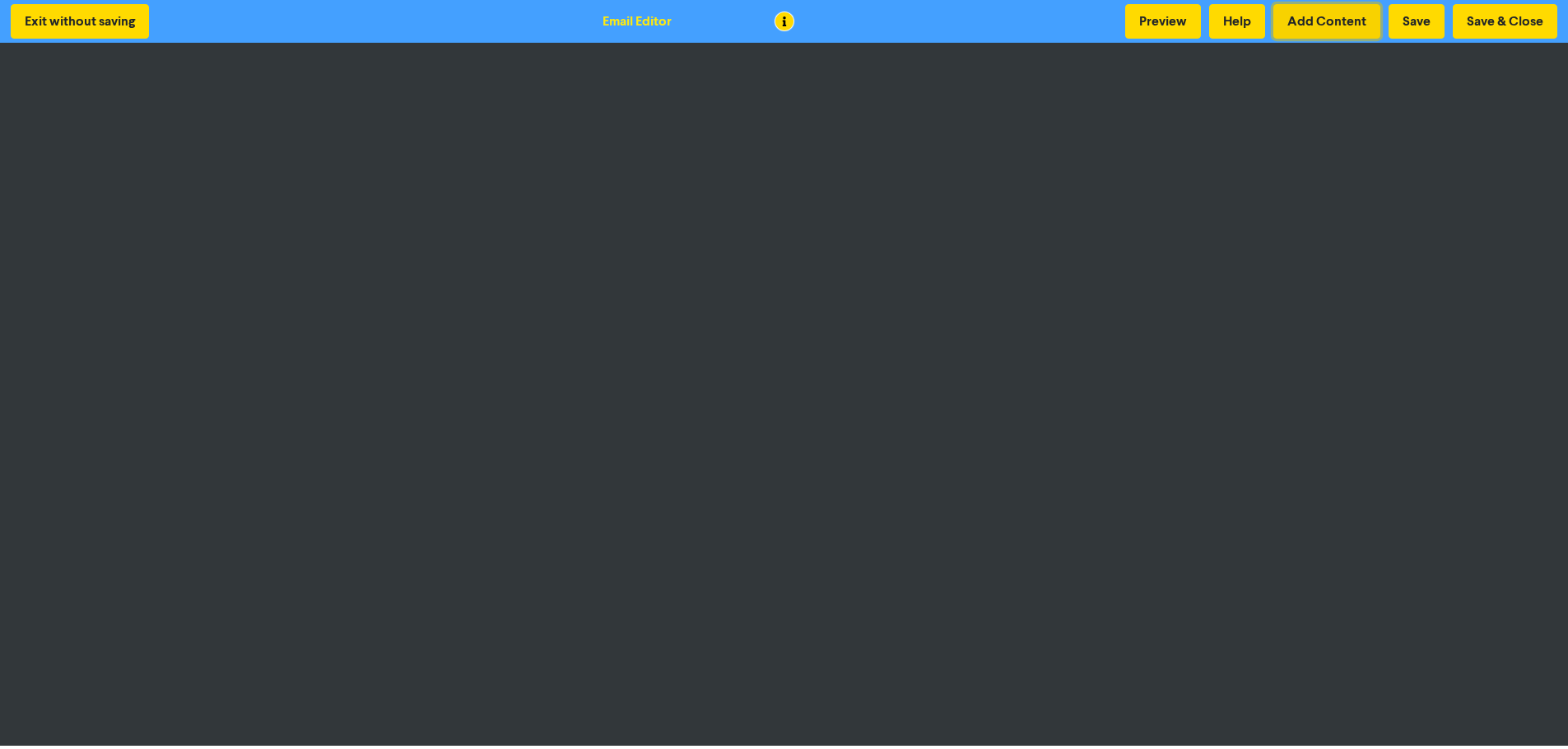
click at [1342, 15] on button "Add Content" at bounding box center [1326, 21] width 107 height 34
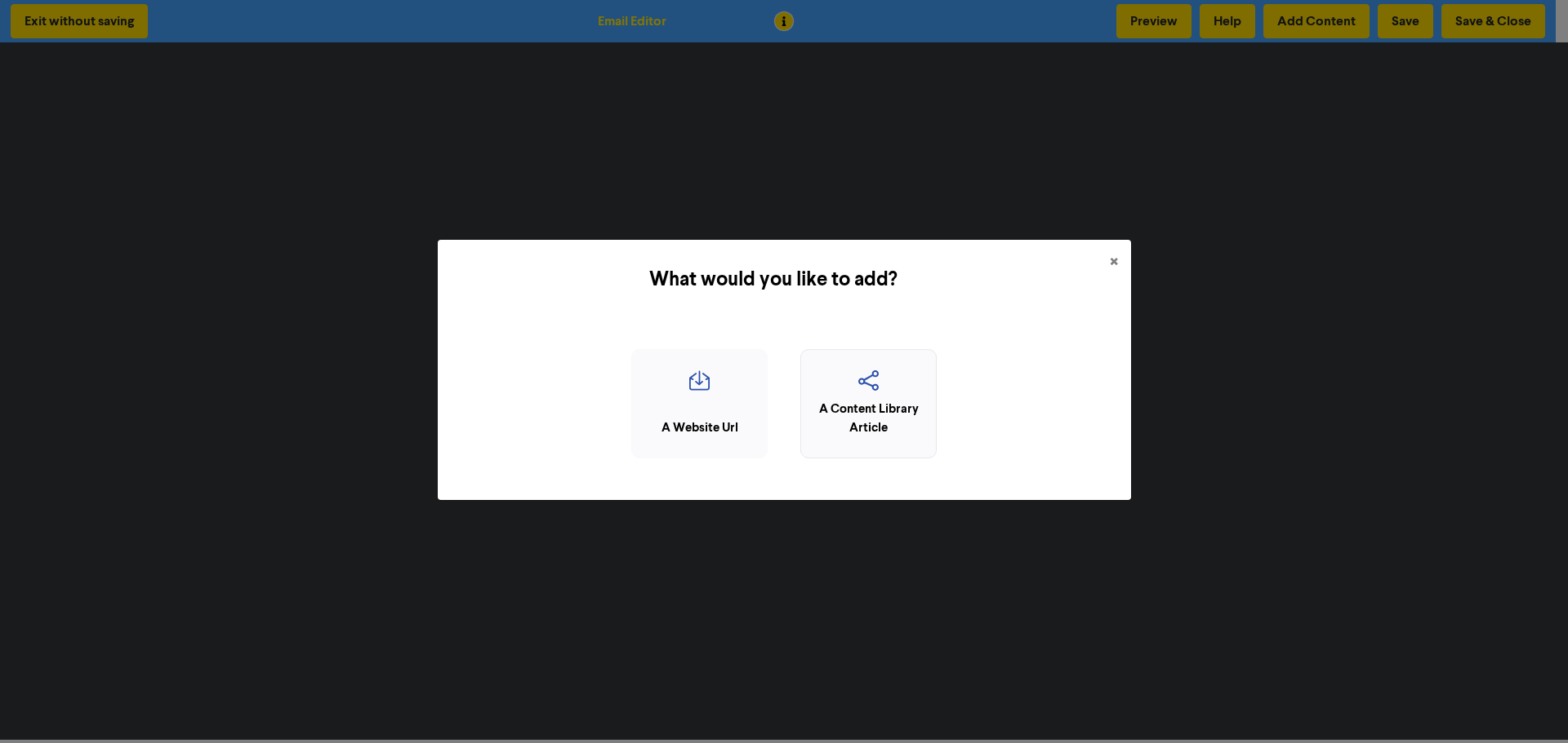
click at [881, 403] on div "A Content Library Article" at bounding box center [868, 419] width 119 height 37
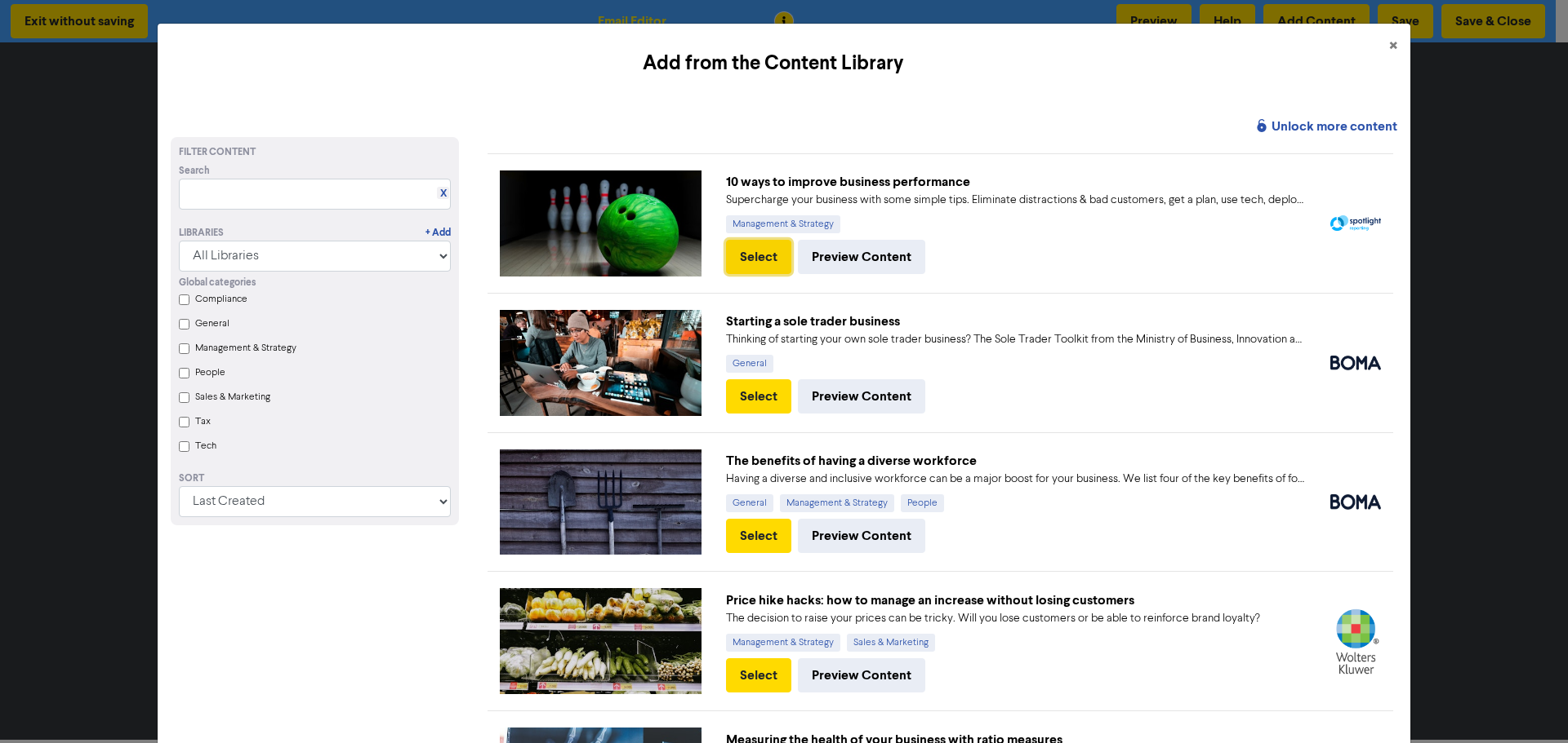
click at [752, 257] on button "Select" at bounding box center [758, 256] width 65 height 34
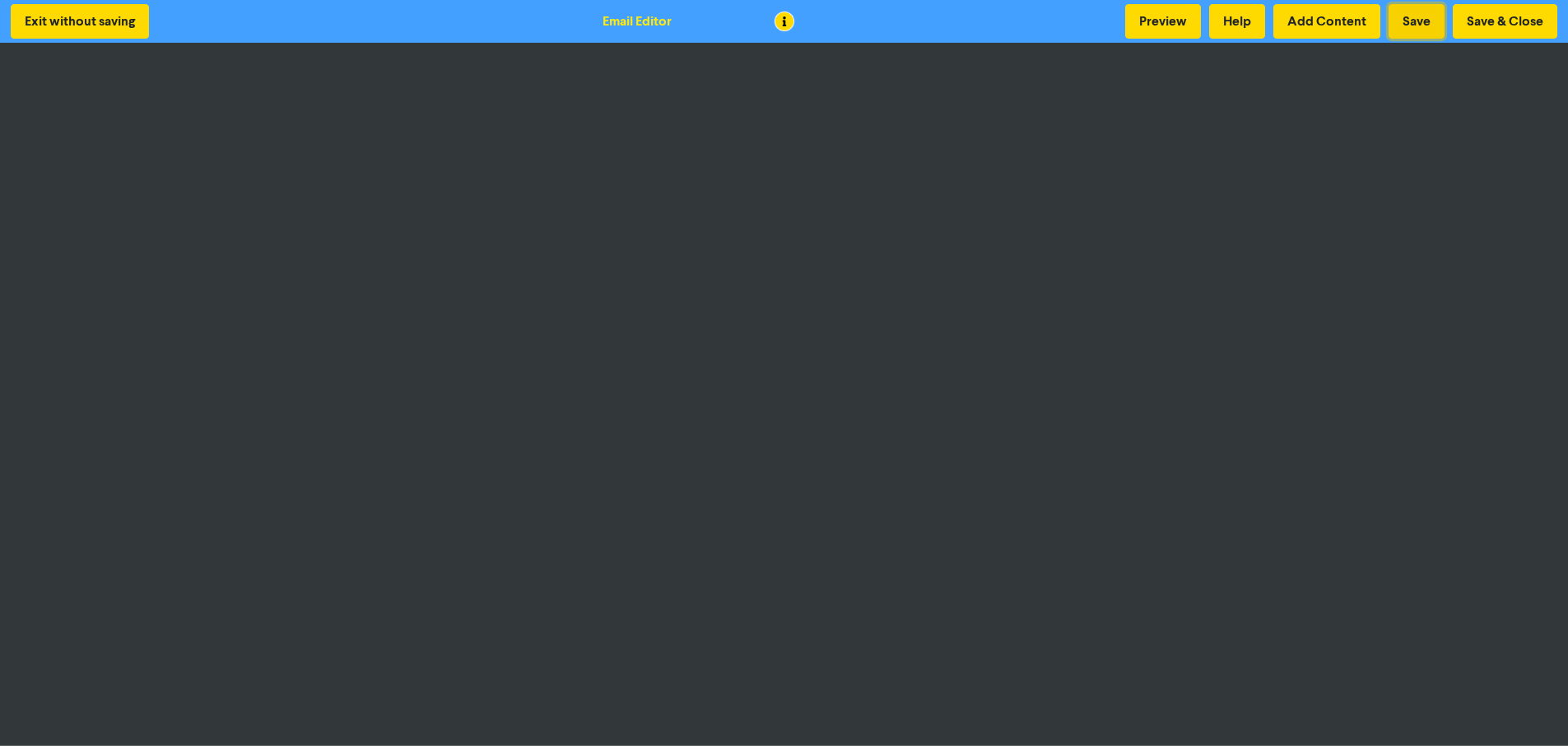
click at [1407, 25] on button "Save" at bounding box center [1416, 21] width 56 height 34
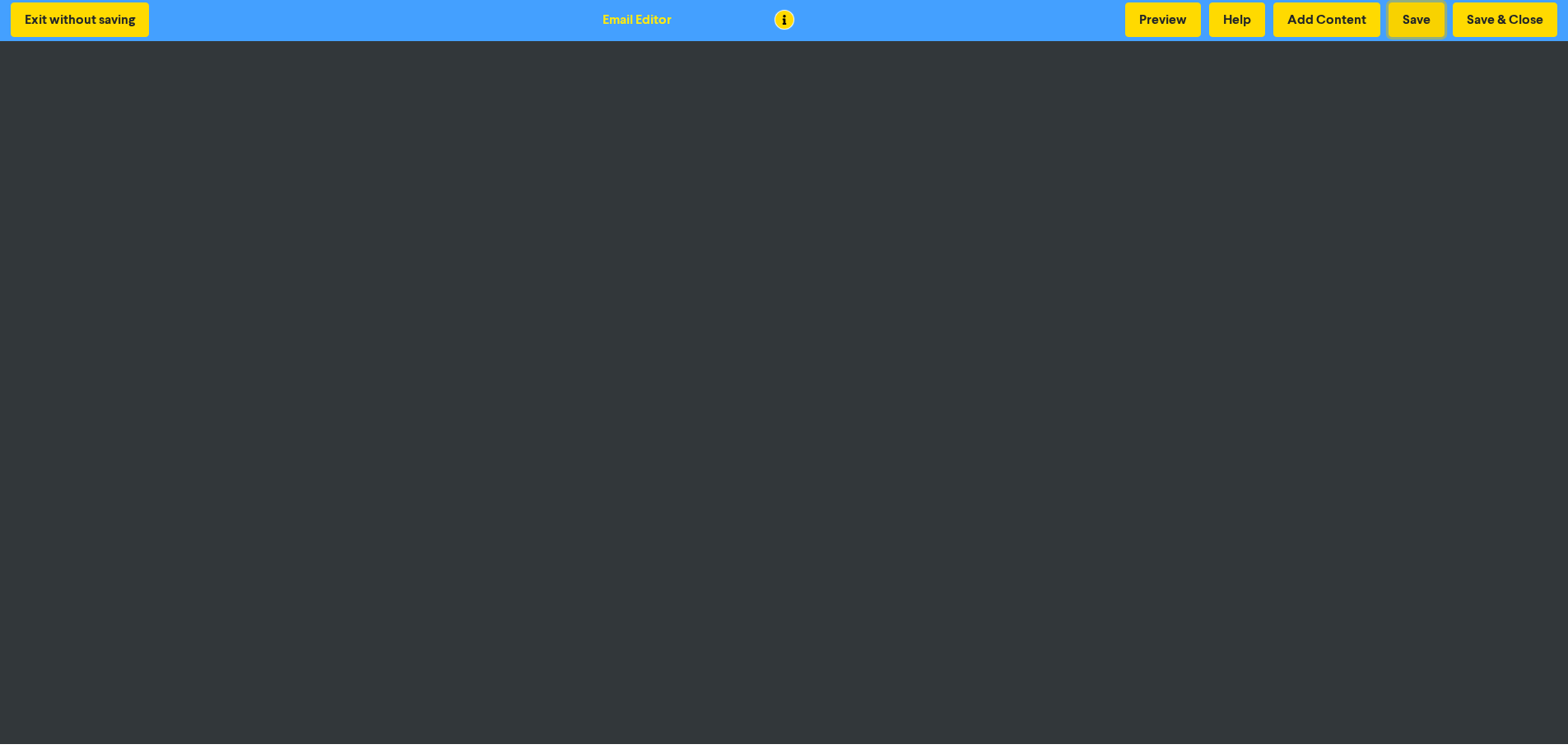
click at [1401, 25] on button "Save" at bounding box center [1416, 19] width 56 height 34
click at [1398, 18] on button "Save" at bounding box center [1416, 19] width 56 height 34
click at [1422, 10] on button "Save" at bounding box center [1416, 19] width 56 height 34
click at [1411, 17] on button "Save" at bounding box center [1416, 19] width 56 height 34
click at [1418, 17] on button "Save" at bounding box center [1416, 19] width 56 height 34
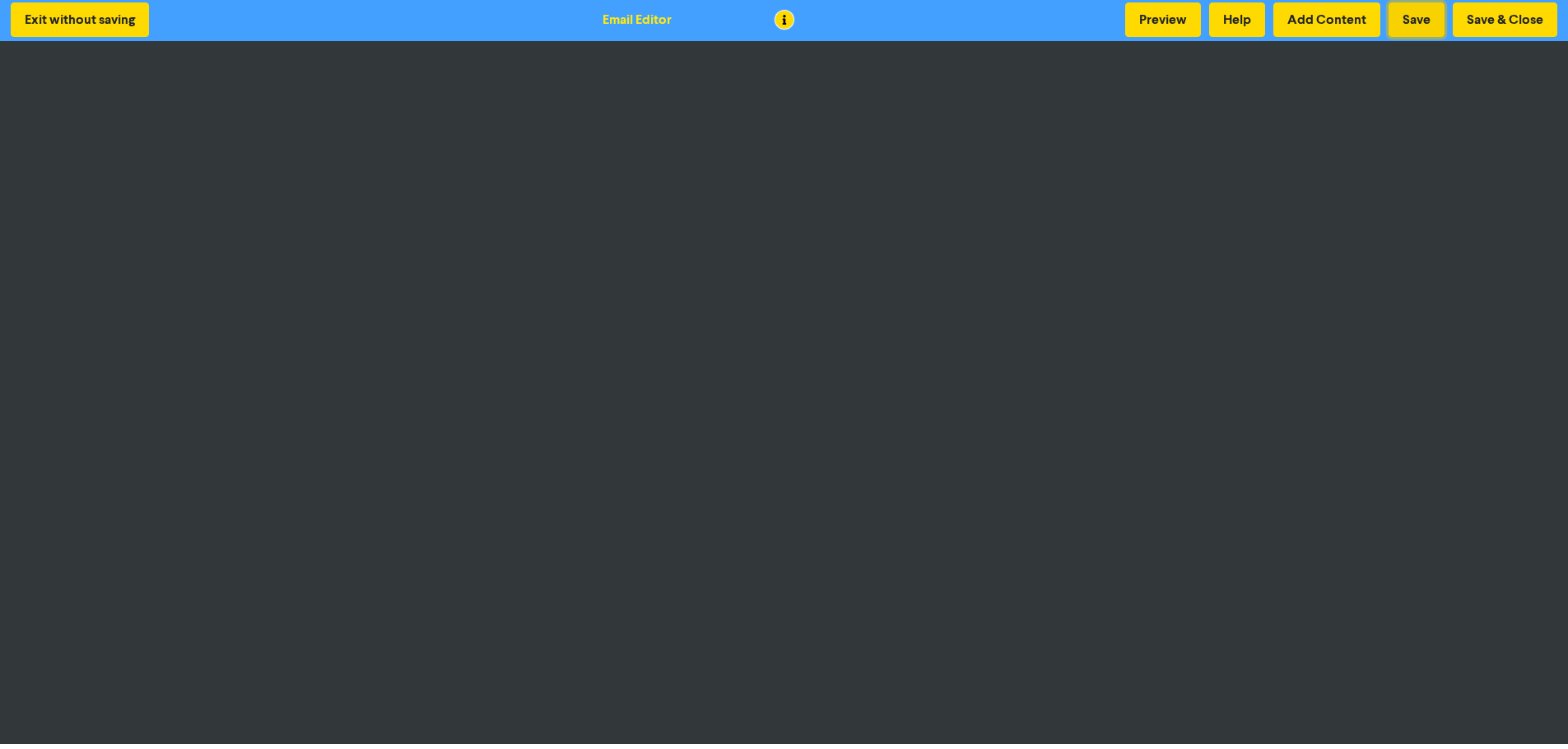
click at [1413, 16] on button "Save" at bounding box center [1416, 19] width 56 height 34
click at [1467, 23] on button "Save & Close" at bounding box center [1504, 19] width 105 height 34
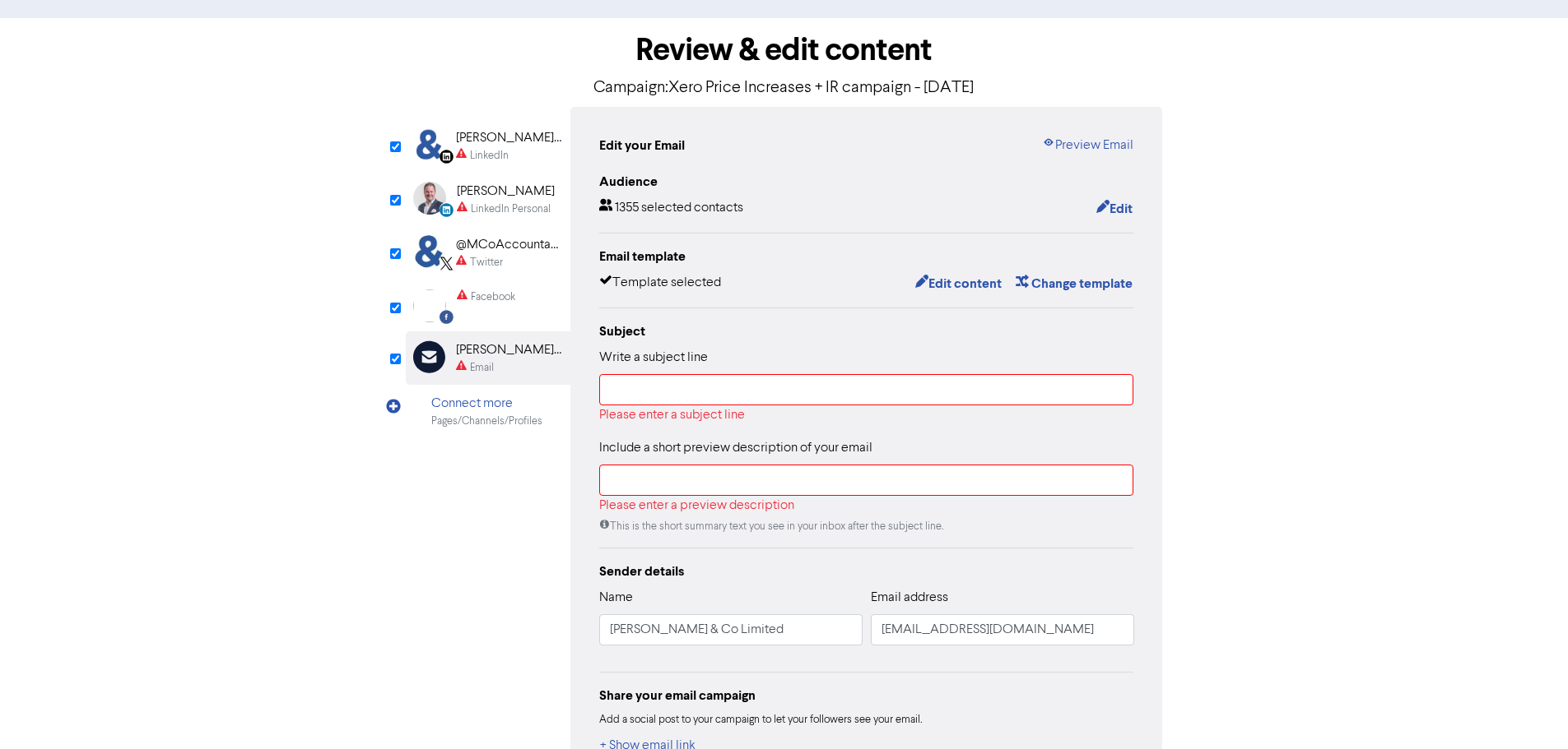
scroll to position [164, 0]
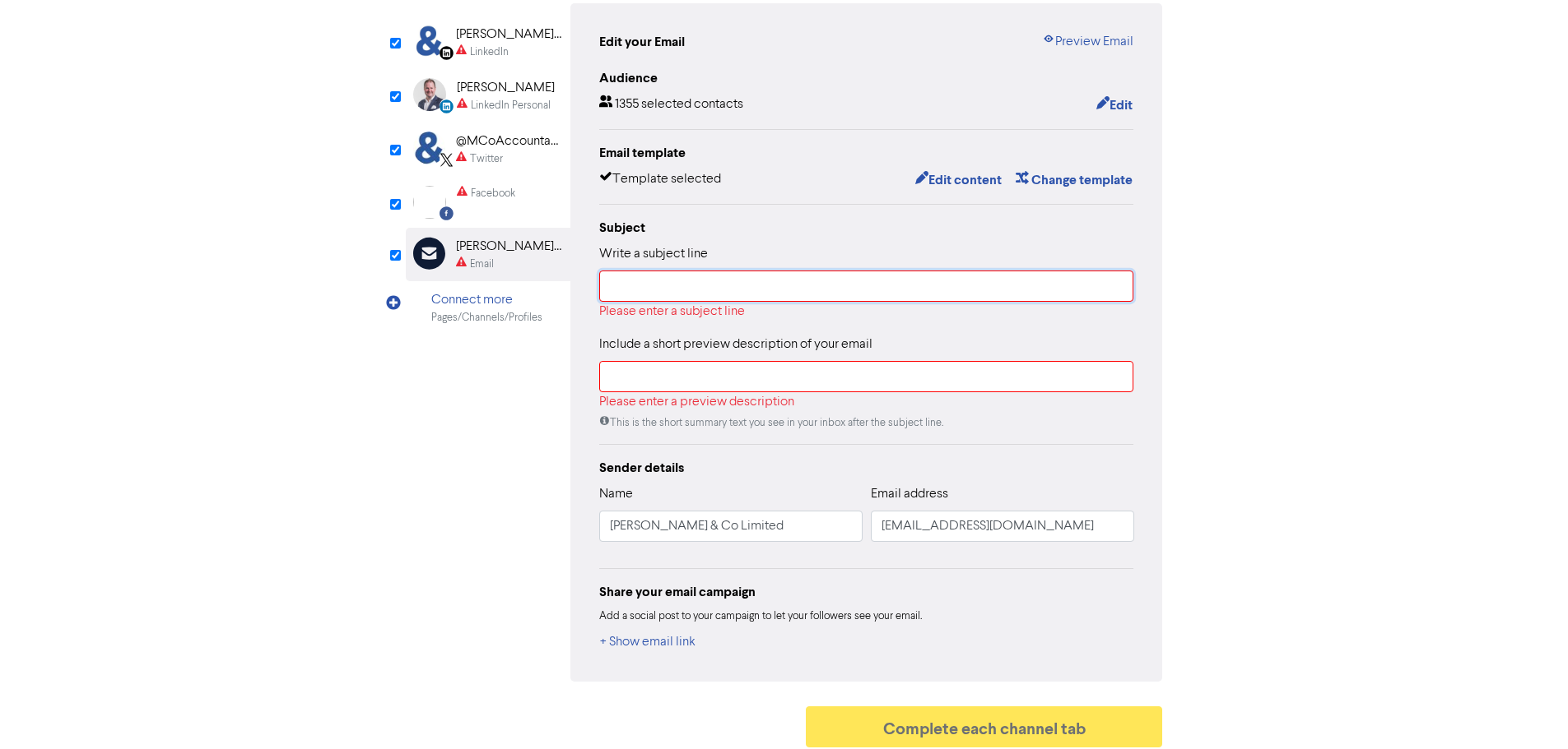
click at [715, 290] on input "text" at bounding box center [866, 286] width 535 height 32
type input "C"
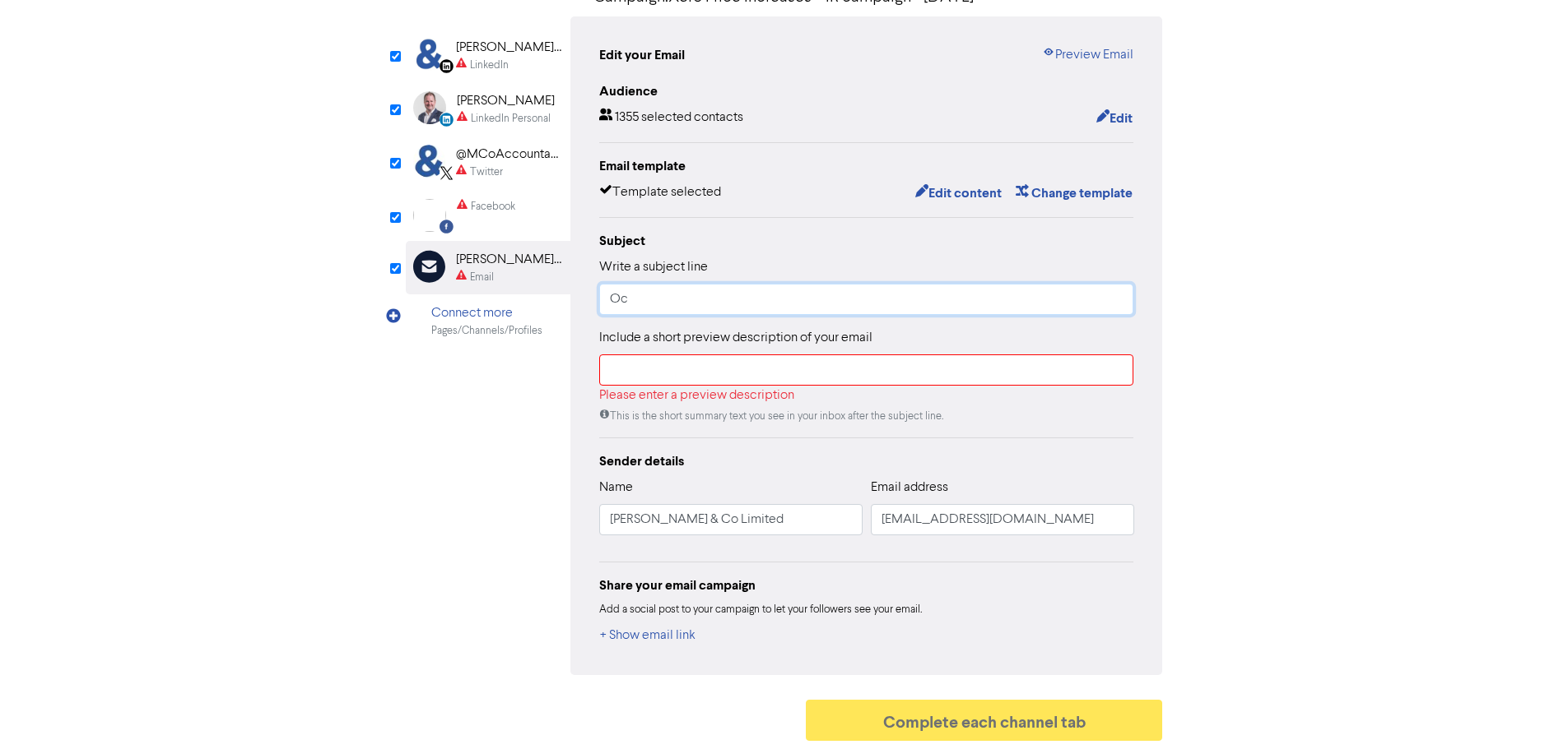
type input "O"
type input "U"
click at [663, 297] on input "October Update" at bounding box center [866, 299] width 535 height 32
type input "[DATE] Update"
click at [631, 369] on input "text" at bounding box center [866, 371] width 535 height 32
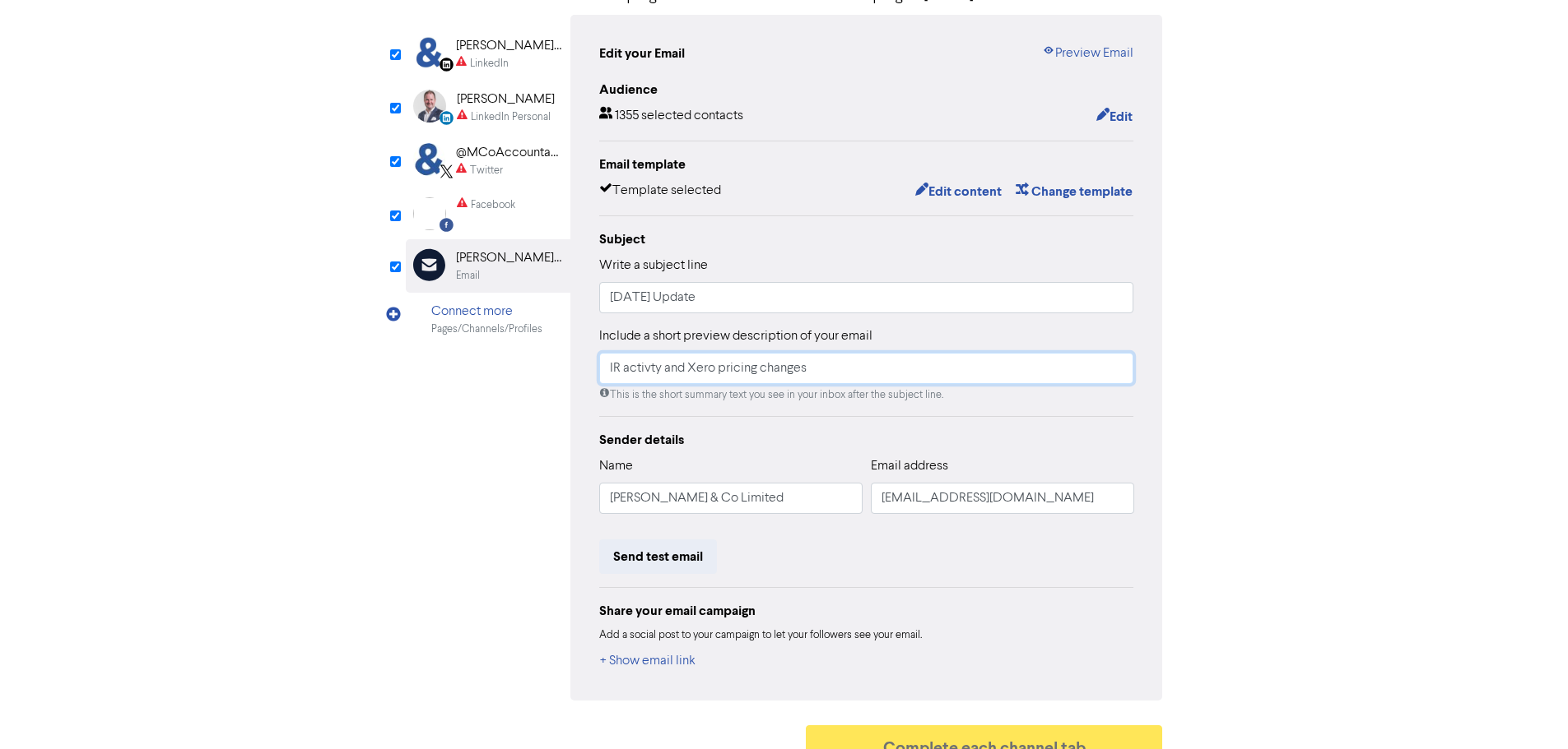
click at [653, 373] on input "IR activty and Xero pricing changes" at bounding box center [866, 369] width 535 height 32
click at [820, 371] on input "IR activity and Xero pricing changes" at bounding box center [866, 369] width 535 height 32
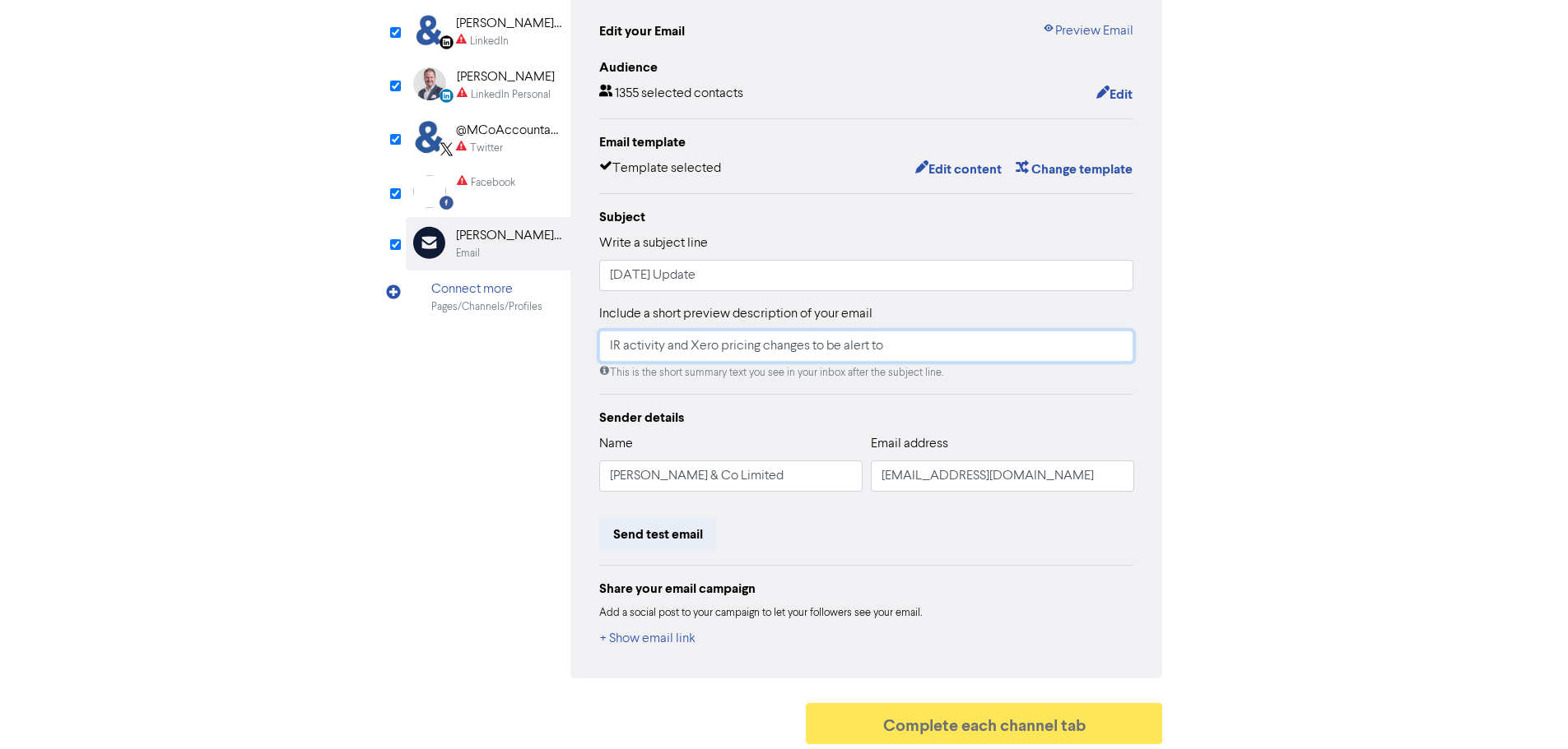
scroll to position [180, 0]
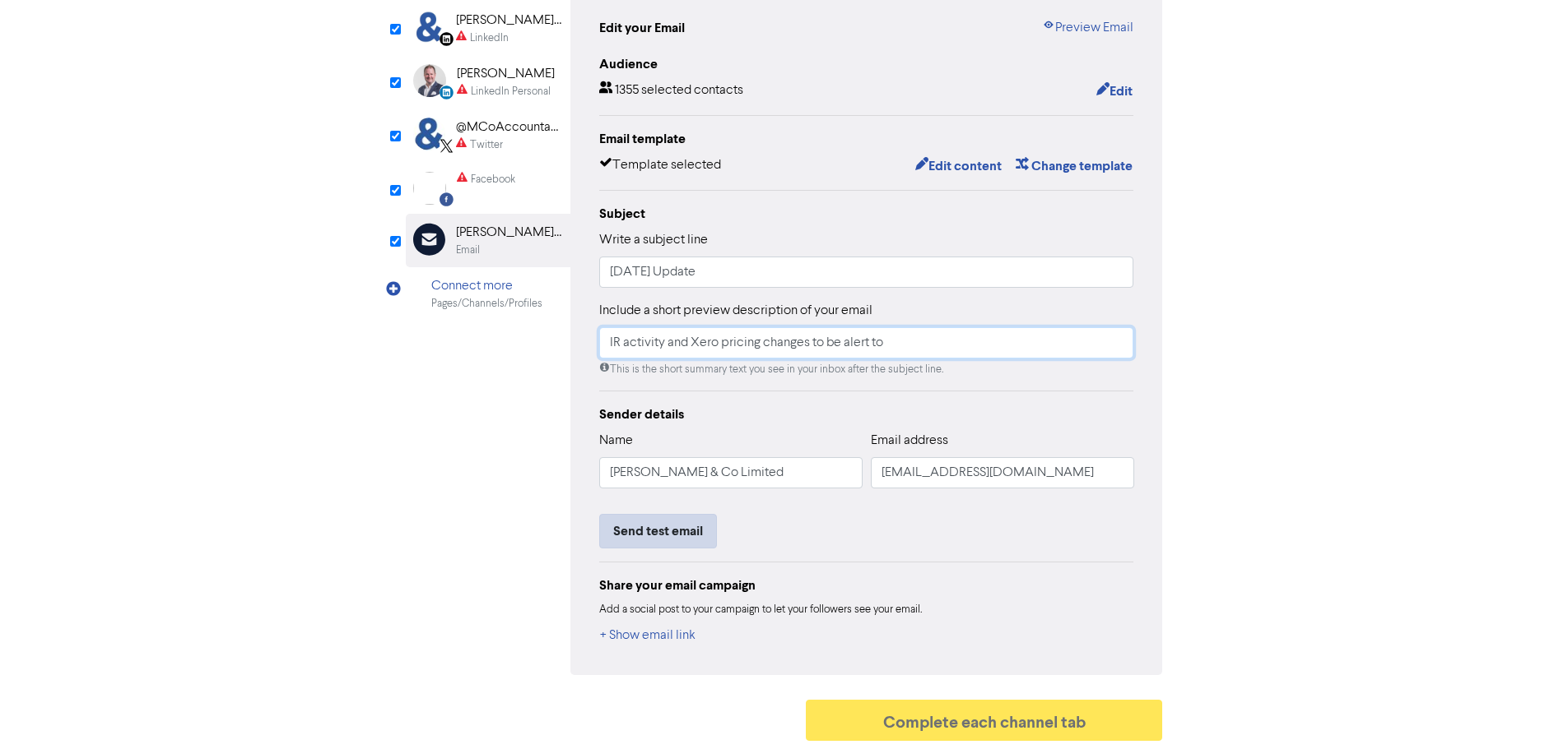
type input "IR activity and Xero pricing changes to be alert to"
click at [692, 531] on button "Send test email" at bounding box center [658, 530] width 118 height 34
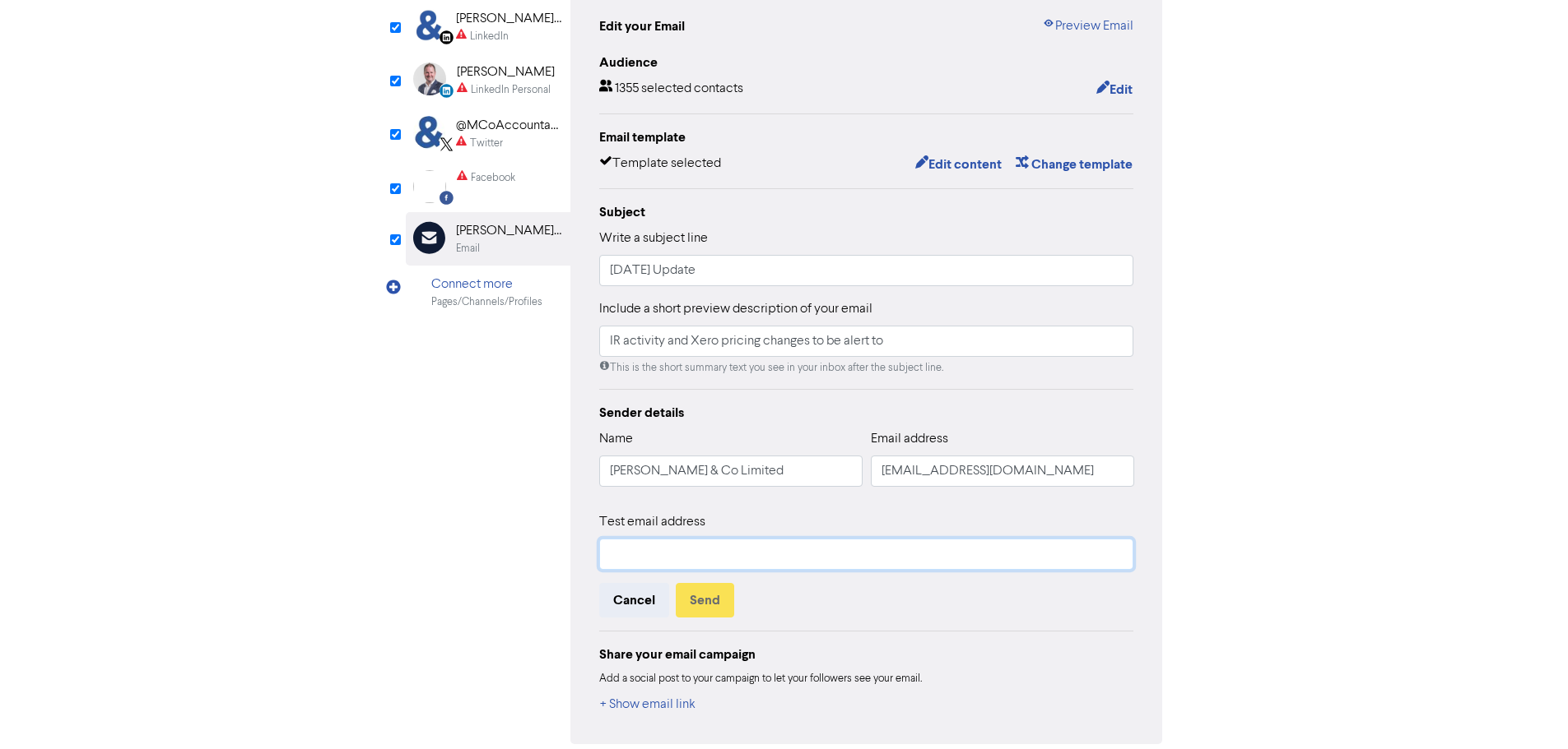
click at [696, 554] on input "text" at bounding box center [866, 555] width 535 height 32
type input "[PERSON_NAME][EMAIL_ADDRESS][DOMAIN_NAME]"
click at [713, 611] on button "Send" at bounding box center [705, 600] width 59 height 34
